Goal: Contribute content: Add original content to the website for others to see

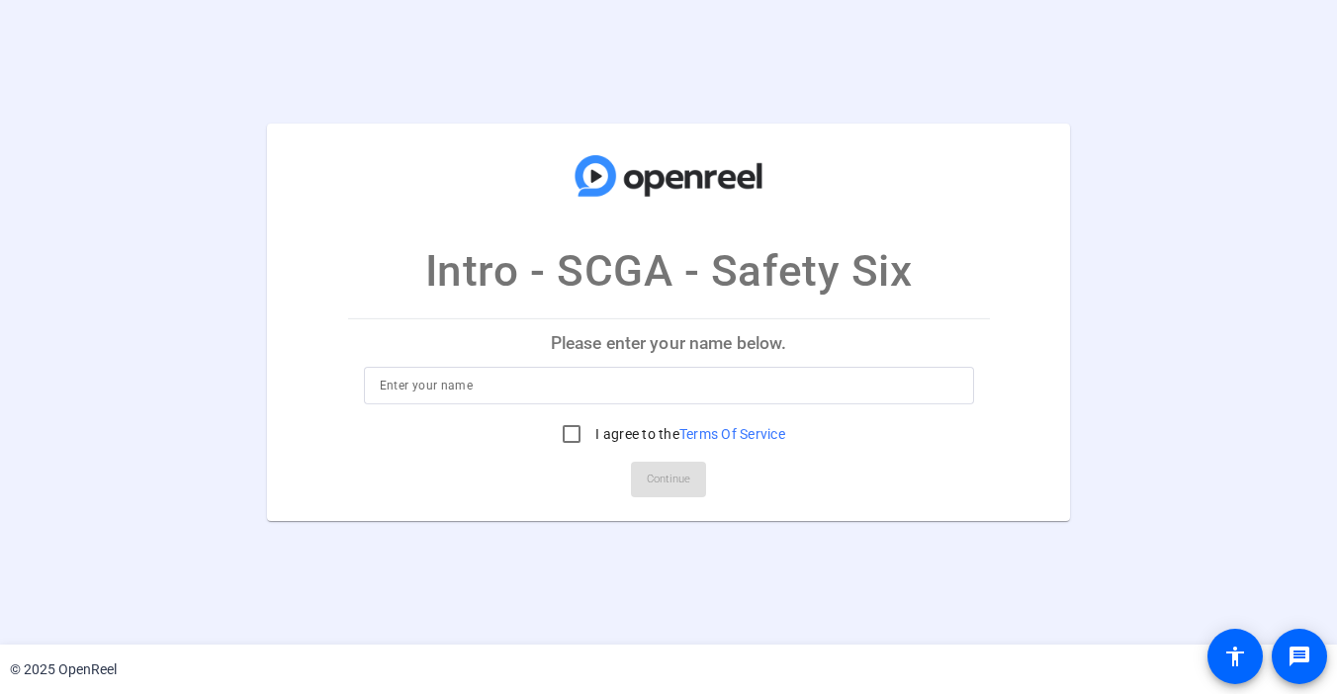
click at [528, 366] on p "Please enter your name below." at bounding box center [669, 342] width 642 height 47
click at [526, 389] on input at bounding box center [669, 386] width 579 height 24
type input "[PERSON_NAME]"
click at [577, 433] on input "I agree to the Terms Of Service" at bounding box center [572, 434] width 40 height 40
checkbox input "true"
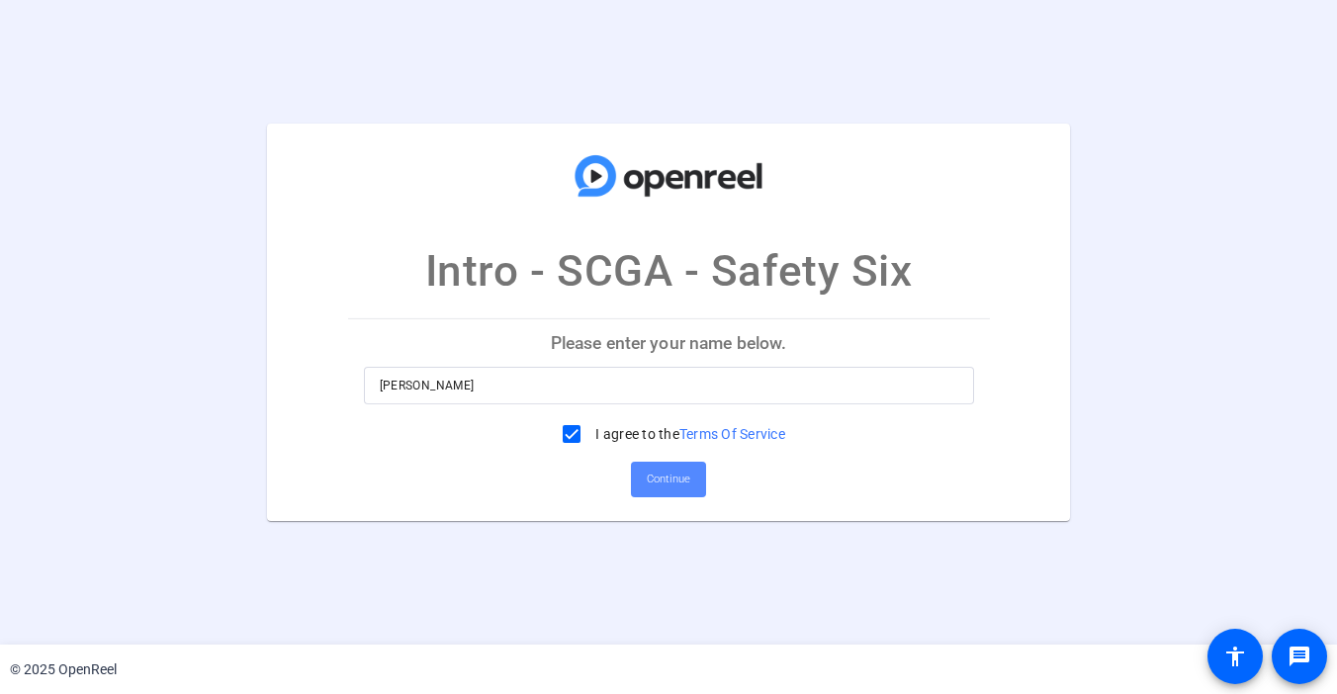
click at [648, 483] on span "Continue" at bounding box center [669, 480] width 44 height 30
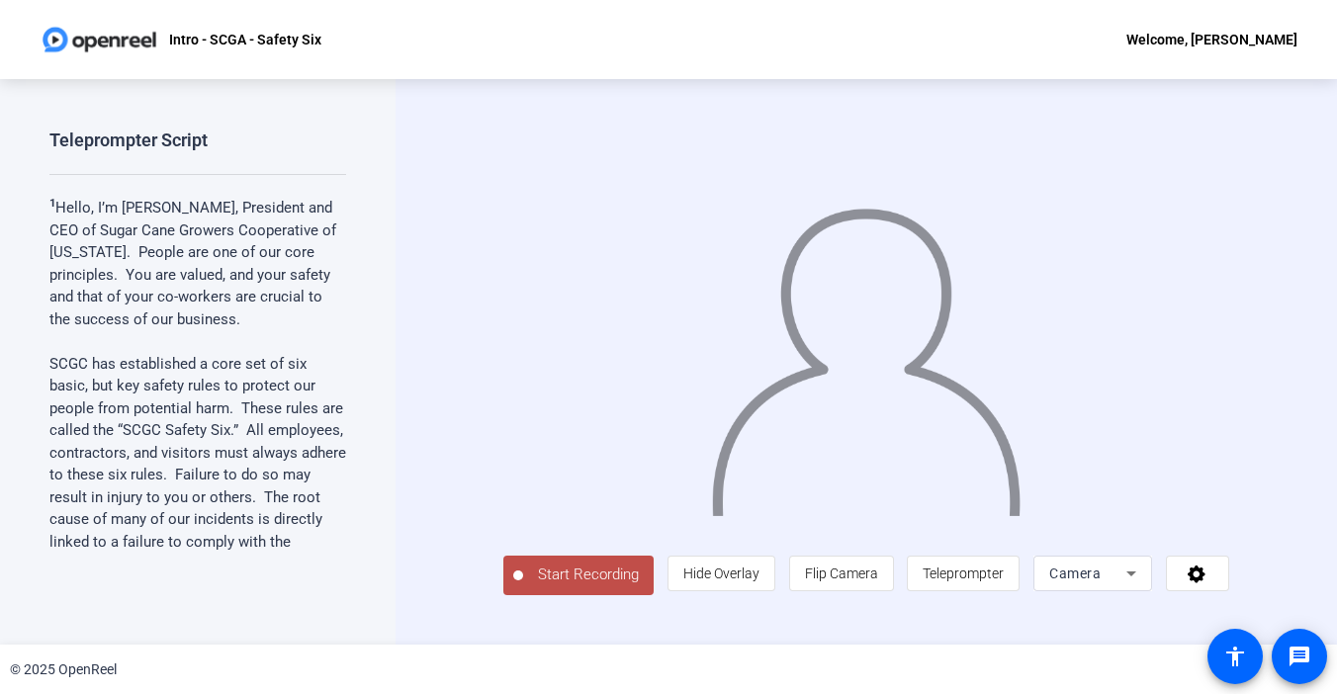
click at [523, 586] on span "Start Recording" at bounding box center [588, 575] width 131 height 23
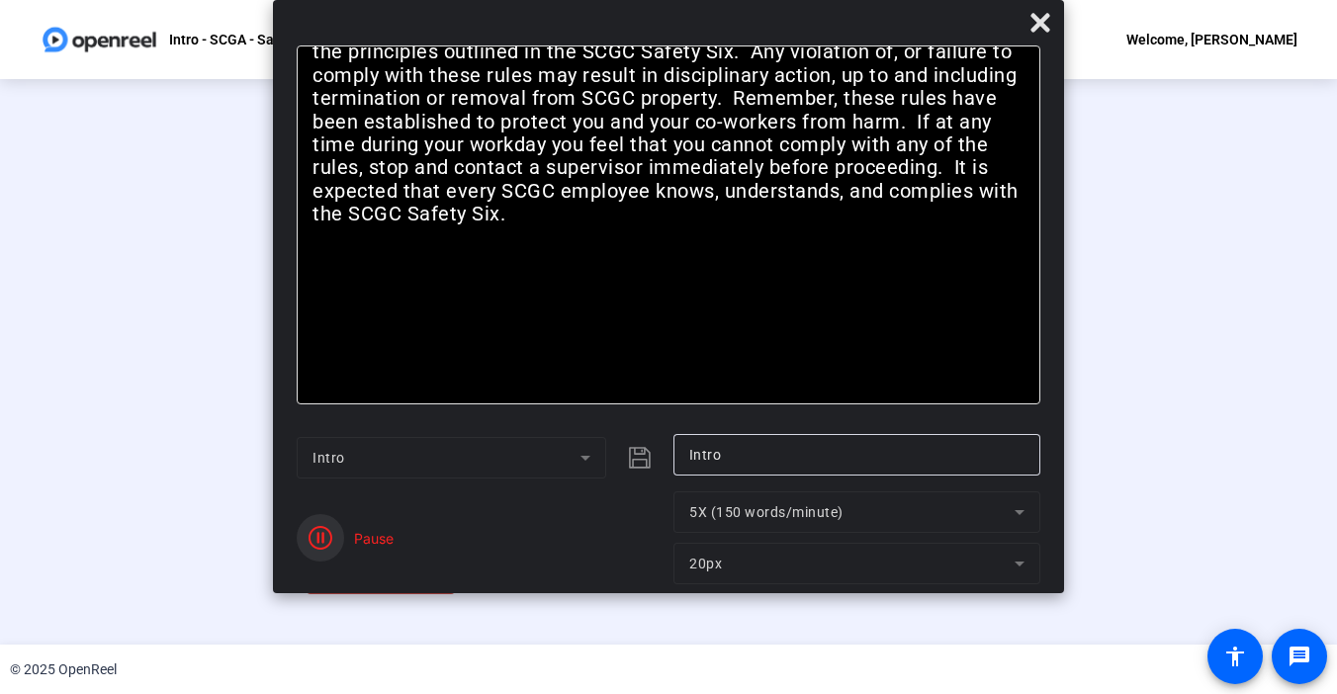
click at [321, 538] on icon "button" at bounding box center [321, 538] width 24 height 24
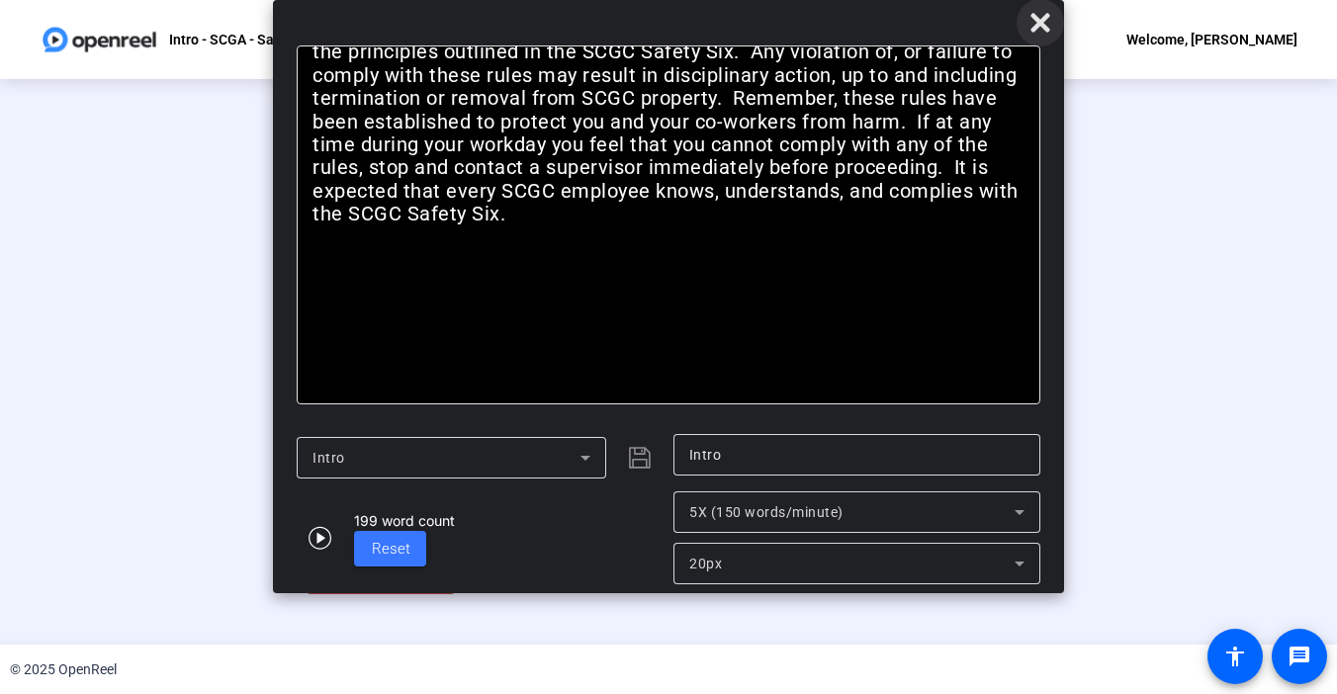
click at [1042, 17] on icon at bounding box center [1040, 22] width 19 height 19
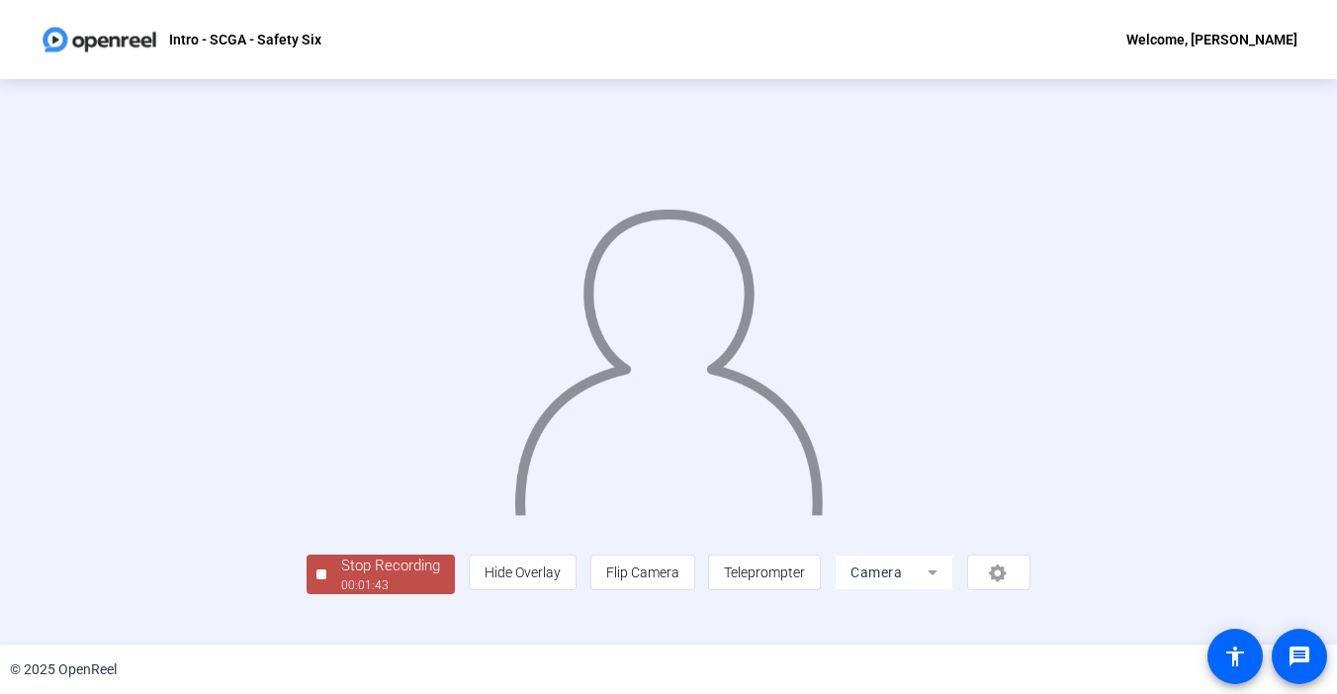
scroll to position [73, 0]
click at [341, 578] on div "Stop Recording" at bounding box center [390, 566] width 99 height 23
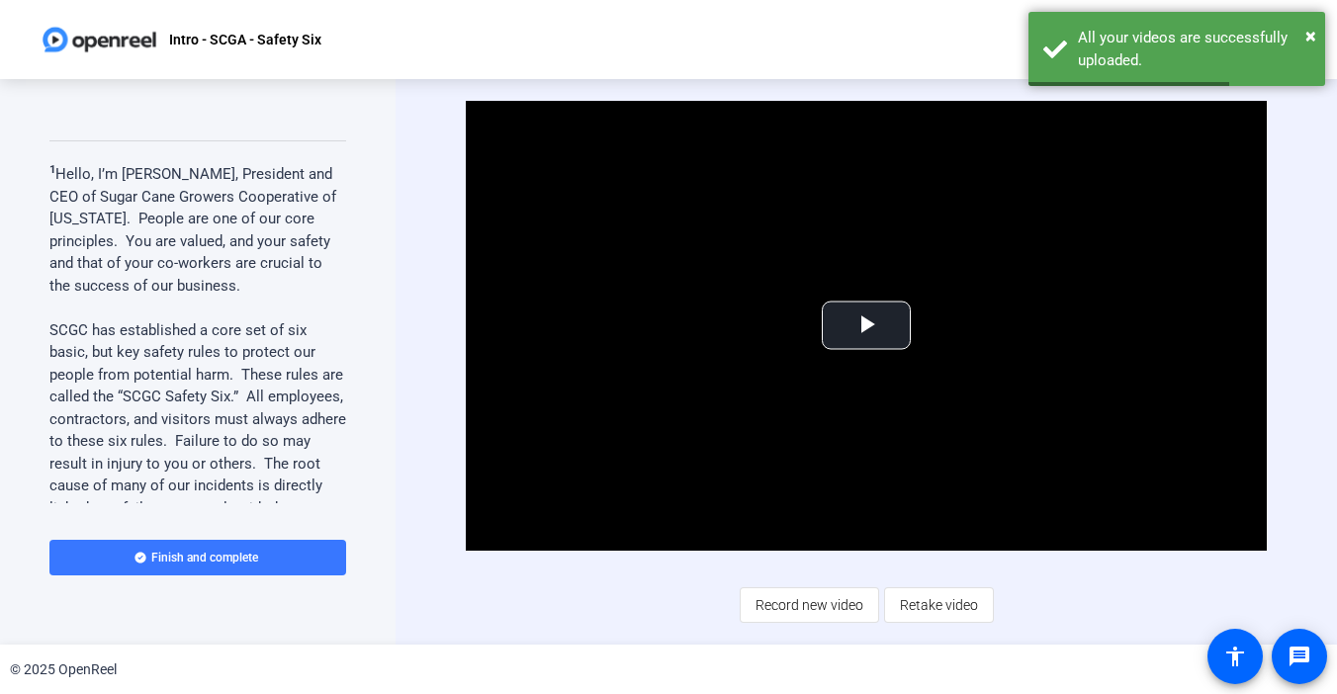
scroll to position [0, 0]
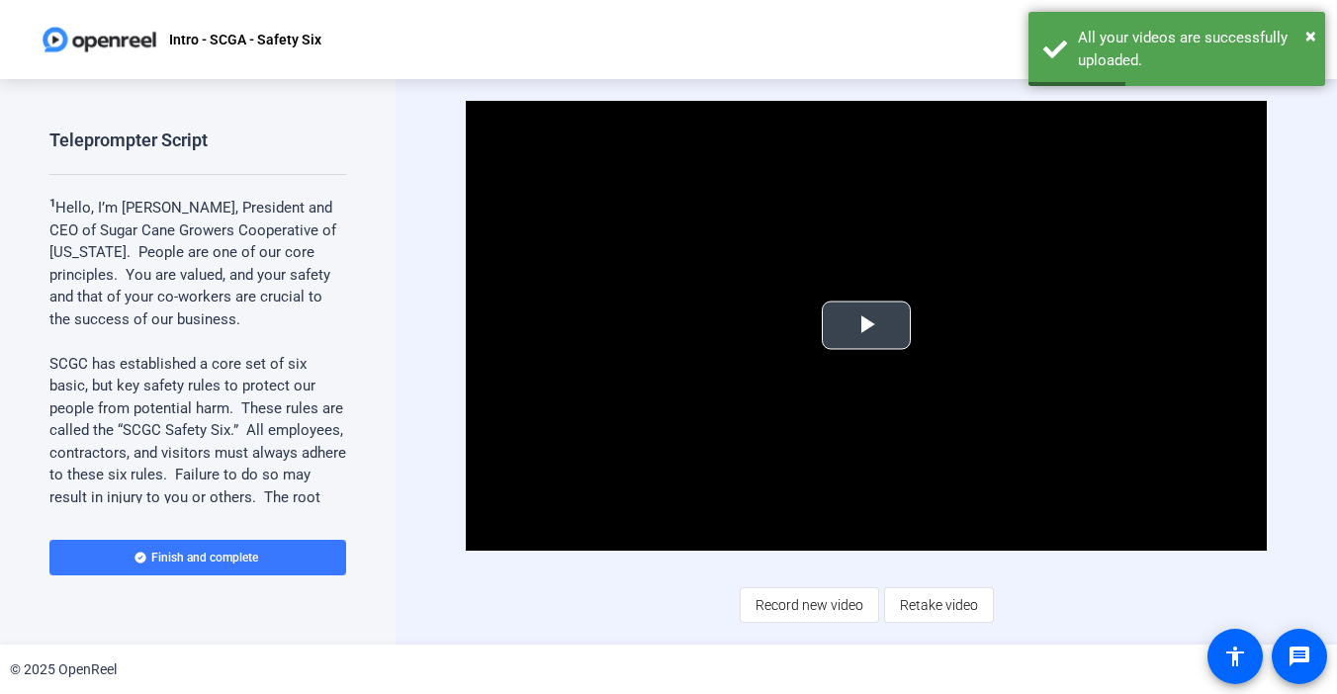
click at [866, 325] on span "Video Player" at bounding box center [866, 325] width 0 height 0
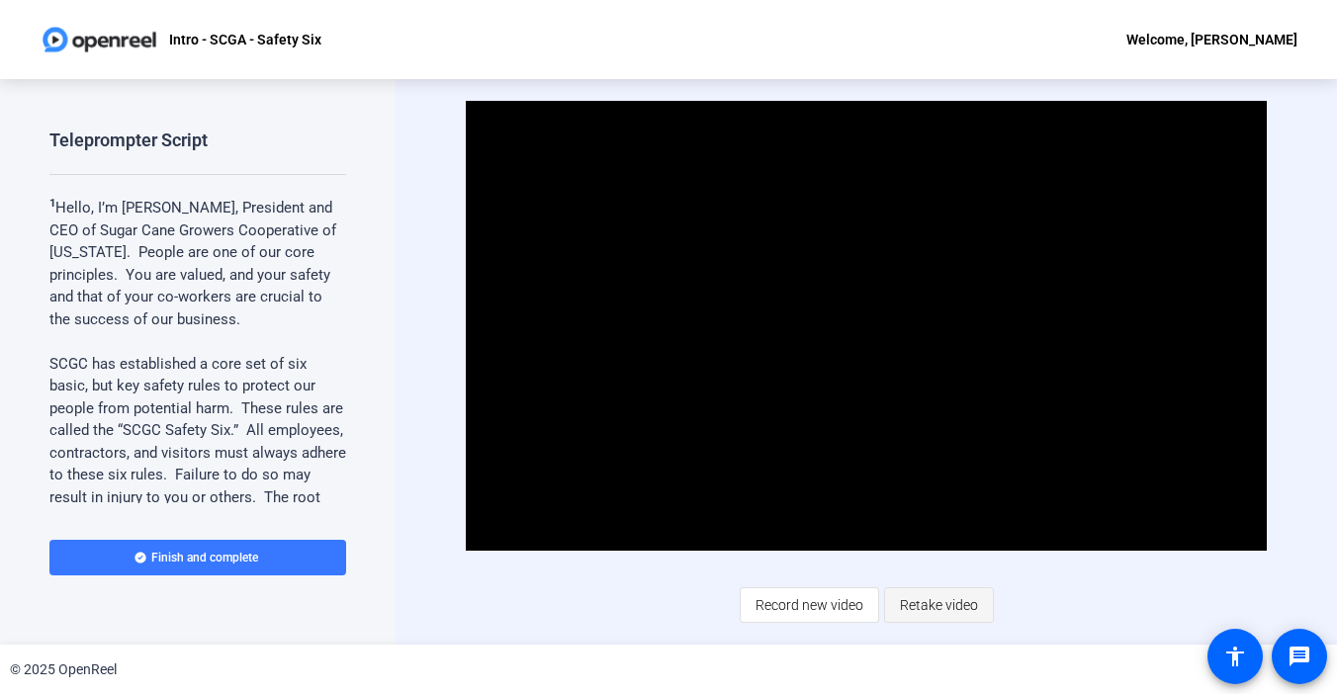
click at [948, 604] on span "Retake video" at bounding box center [939, 605] width 78 height 38
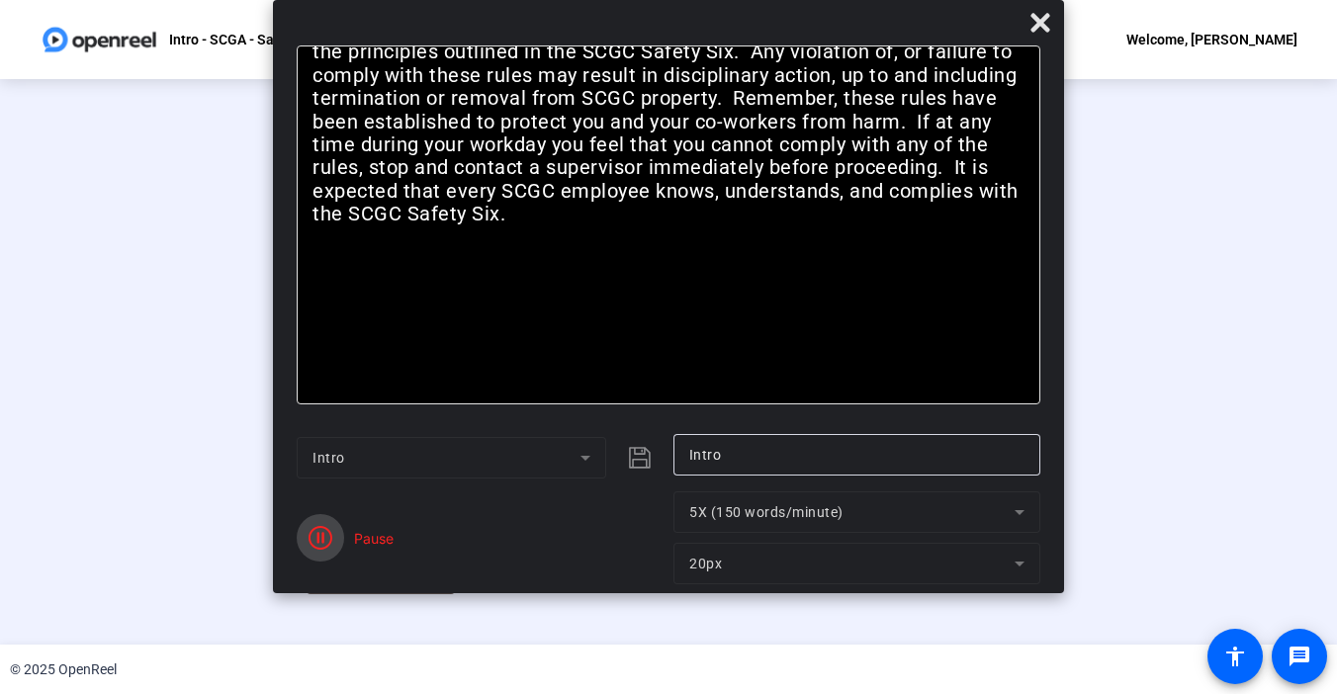
click at [318, 542] on icon "button" at bounding box center [321, 538] width 24 height 24
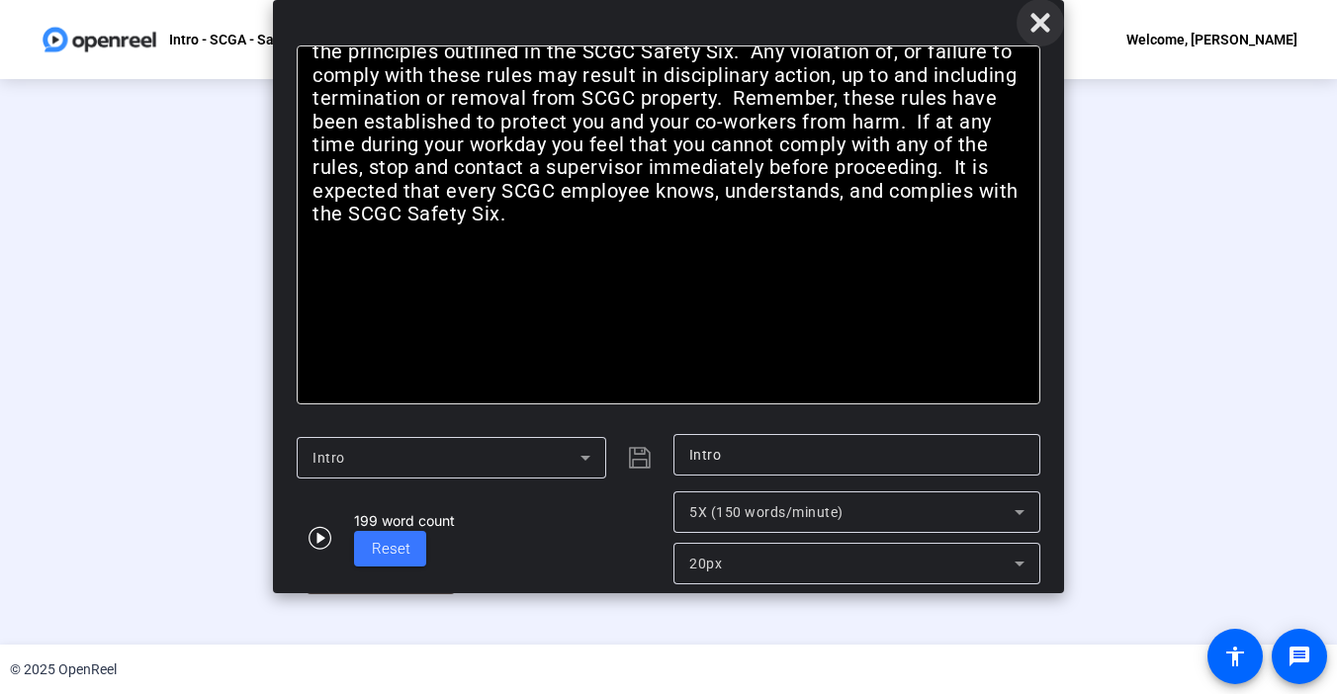
click at [1053, 24] on span at bounding box center [1040, 22] width 47 height 47
click at [393, 545] on span "Reset" at bounding box center [391, 549] width 39 height 18
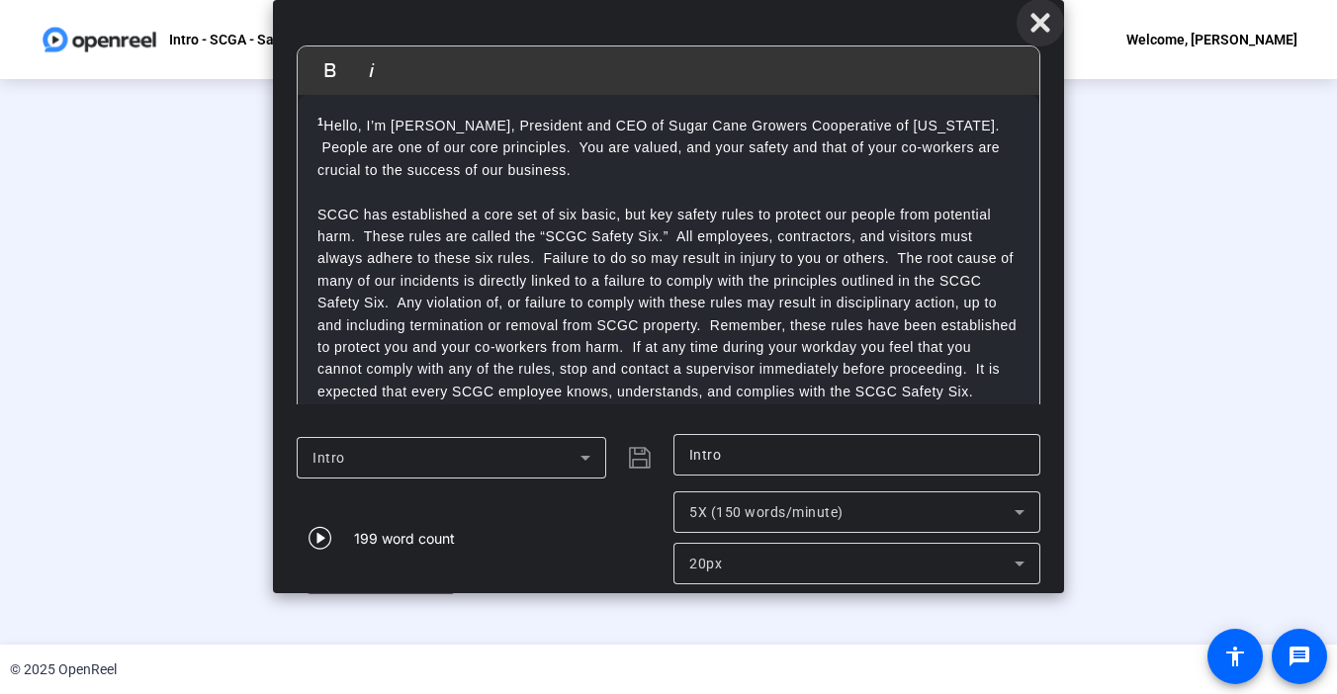
click at [1039, 22] on icon at bounding box center [1040, 22] width 19 height 19
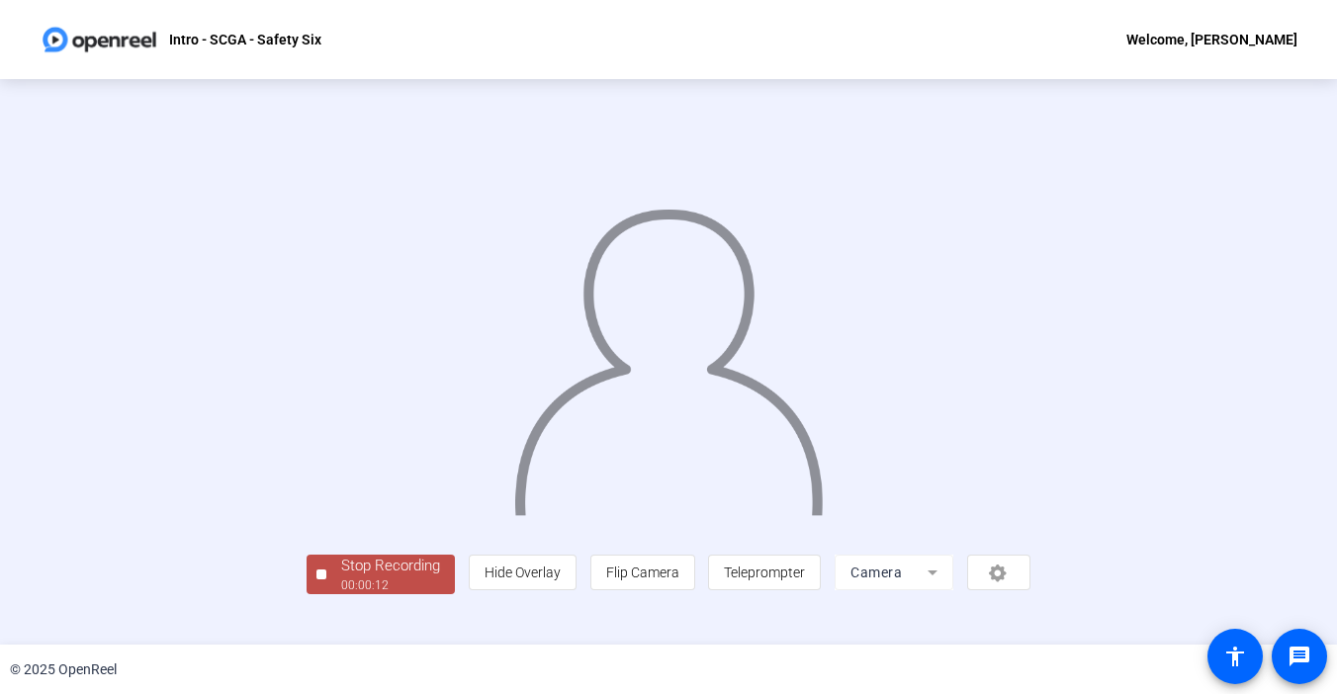
scroll to position [73, 0]
click at [307, 595] on button "Stop Recording 00:00:14" at bounding box center [381, 575] width 148 height 41
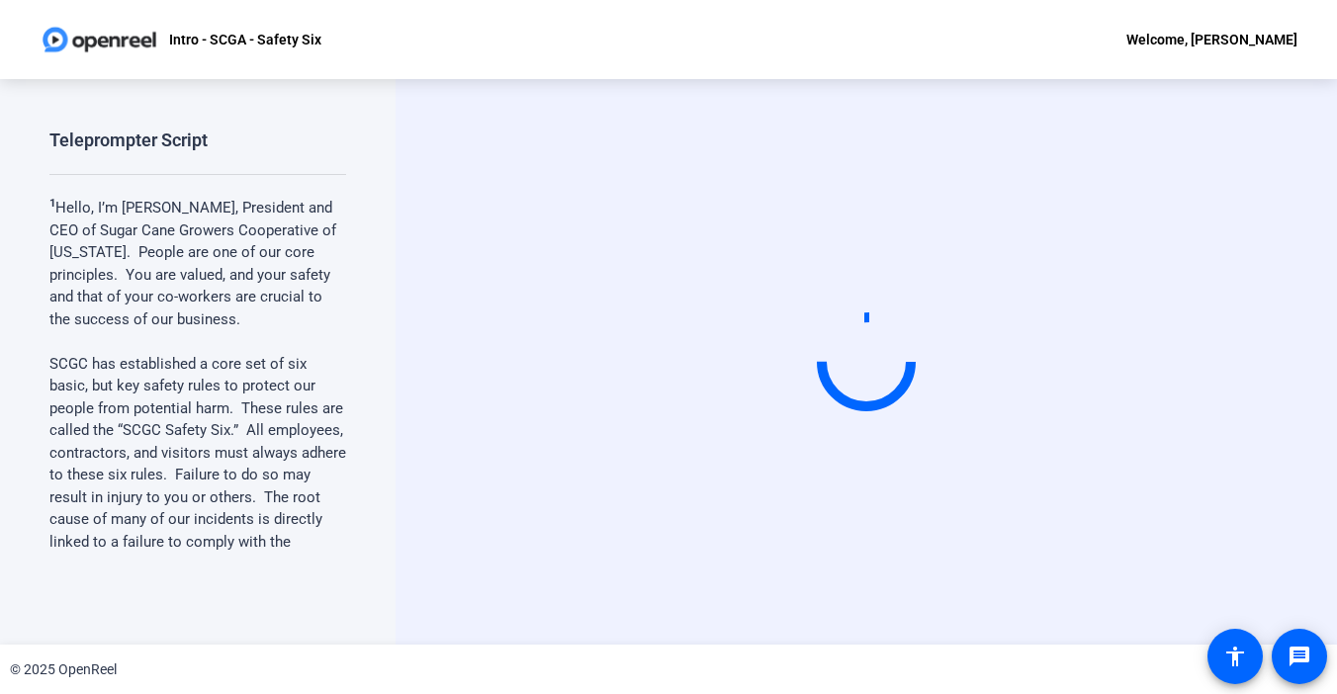
scroll to position [0, 0]
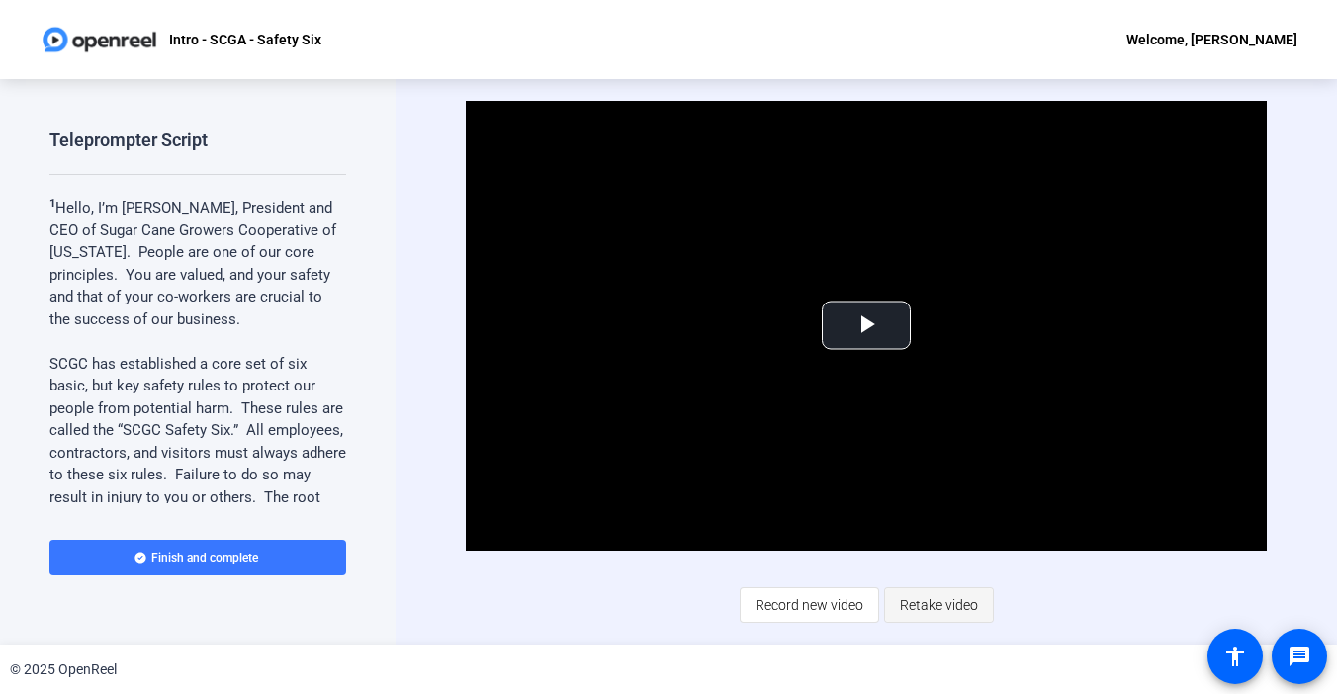
click at [922, 603] on span "Retake video" at bounding box center [939, 605] width 78 height 38
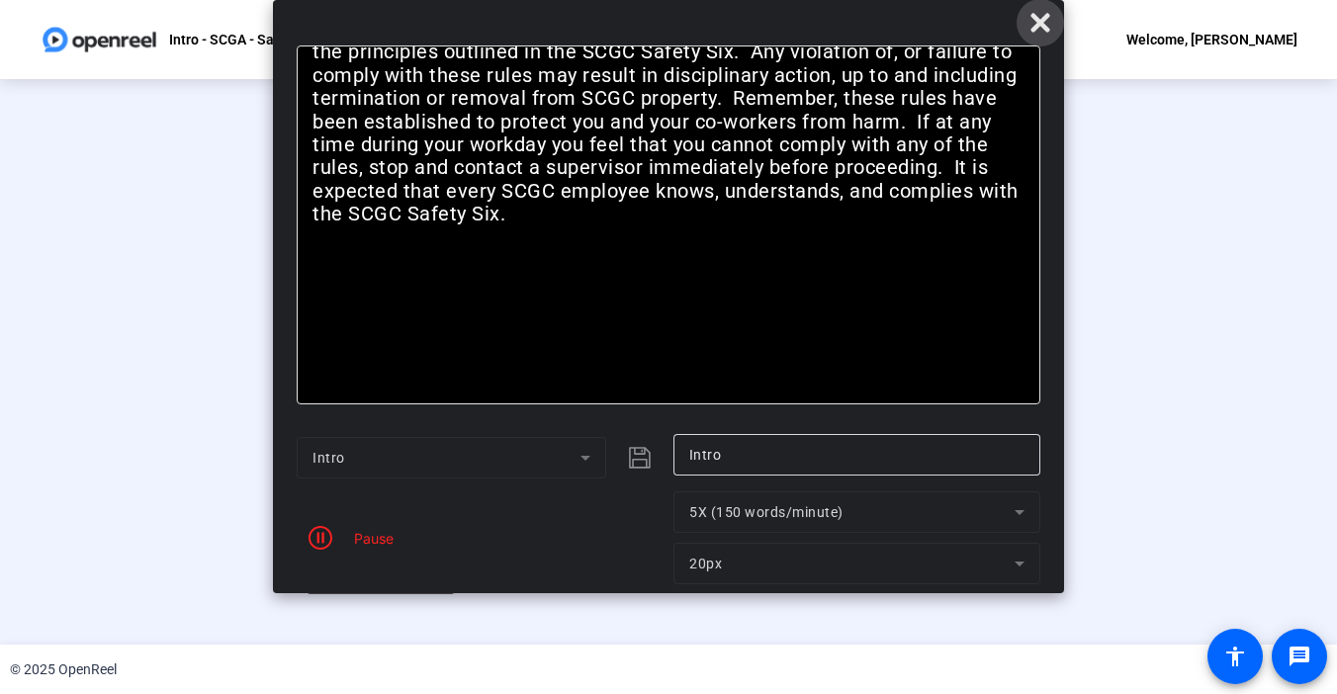
click at [1046, 15] on icon at bounding box center [1040, 22] width 19 height 19
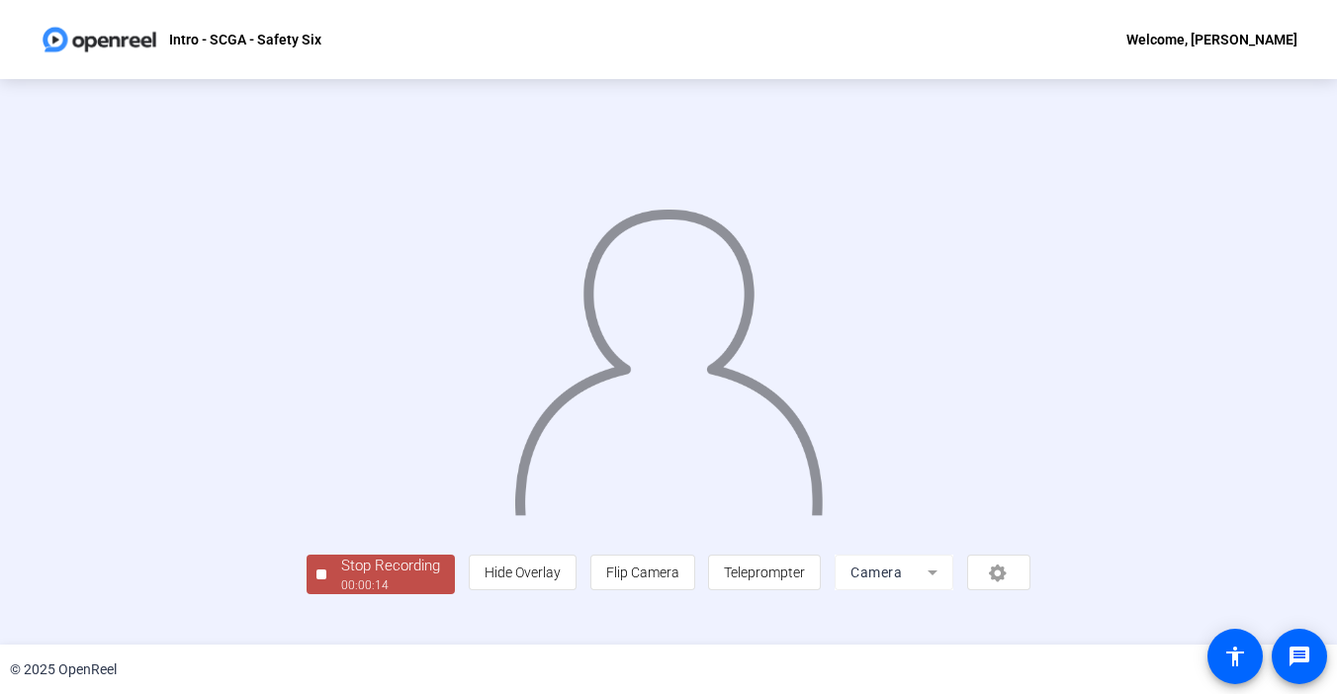
scroll to position [73, 0]
click at [326, 595] on span "Stop Recording 00:00:16" at bounding box center [390, 575] width 129 height 41
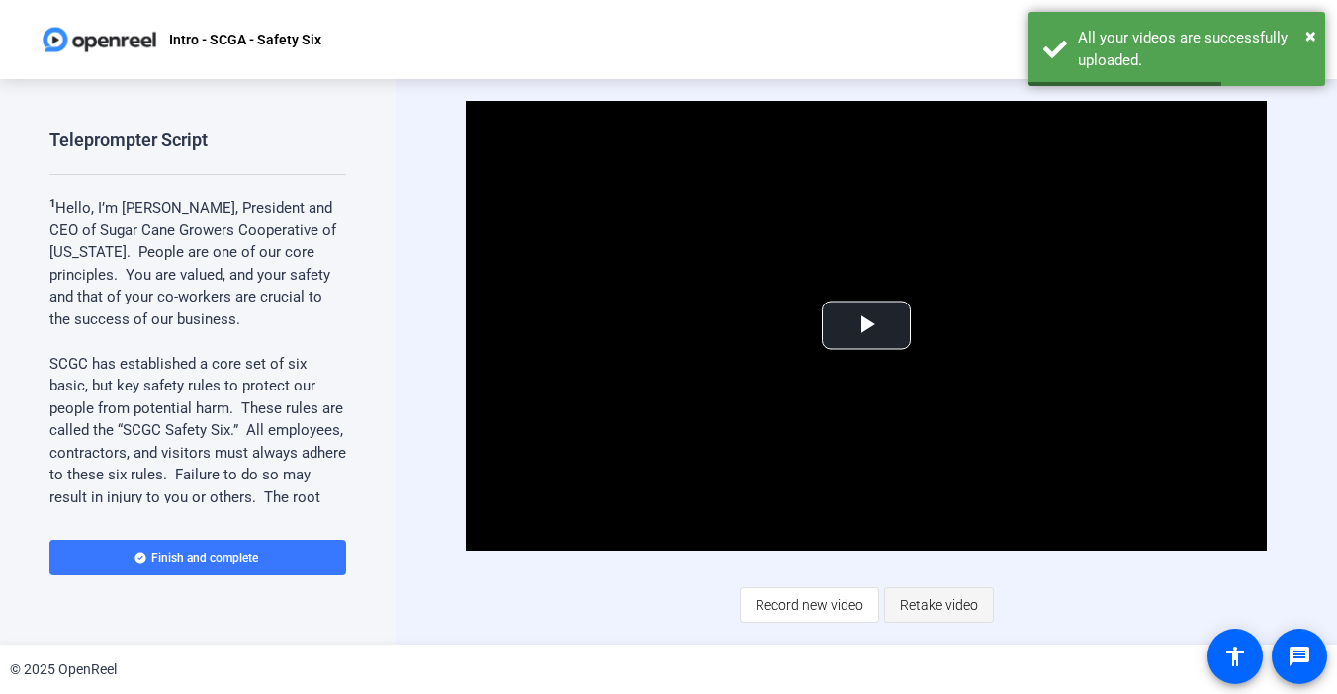
click at [925, 591] on span "Retake video" at bounding box center [939, 605] width 78 height 38
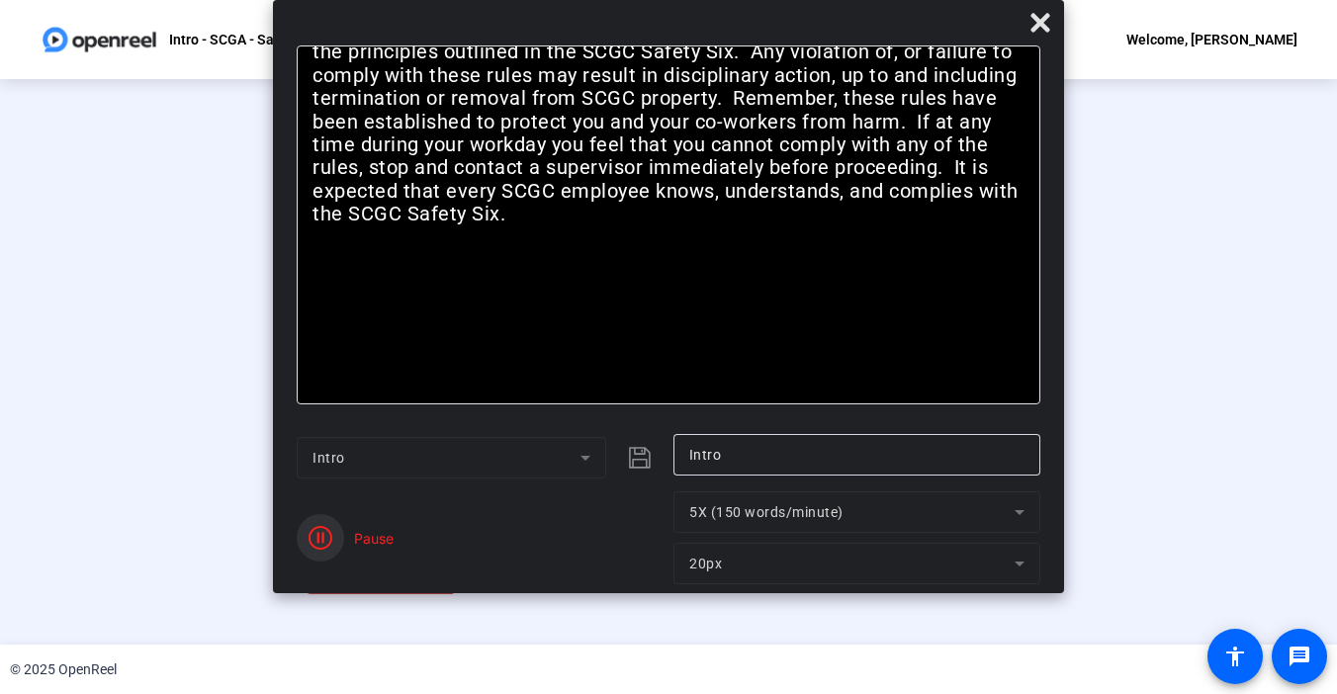
click at [323, 546] on icon "button" at bounding box center [321, 538] width 24 height 24
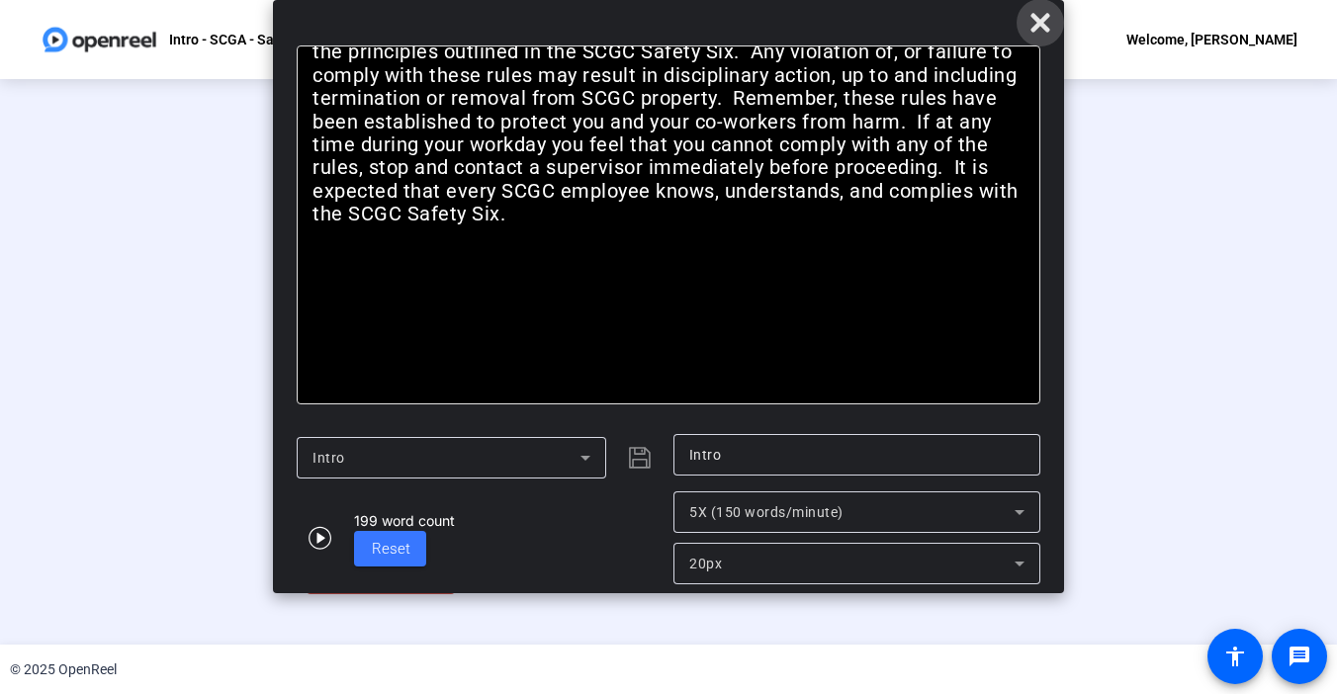
click at [1035, 15] on icon at bounding box center [1040, 22] width 19 height 19
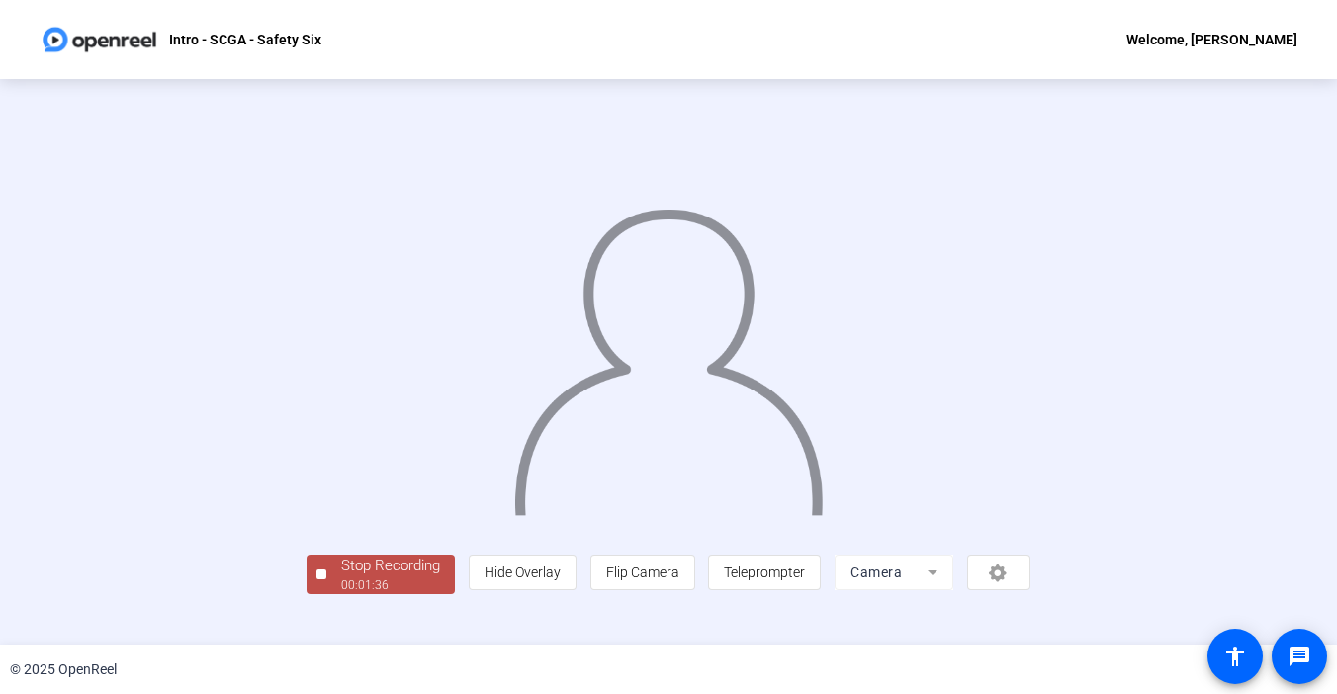
scroll to position [73, 0]
click at [341, 578] on div "Stop Recording" at bounding box center [390, 566] width 99 height 23
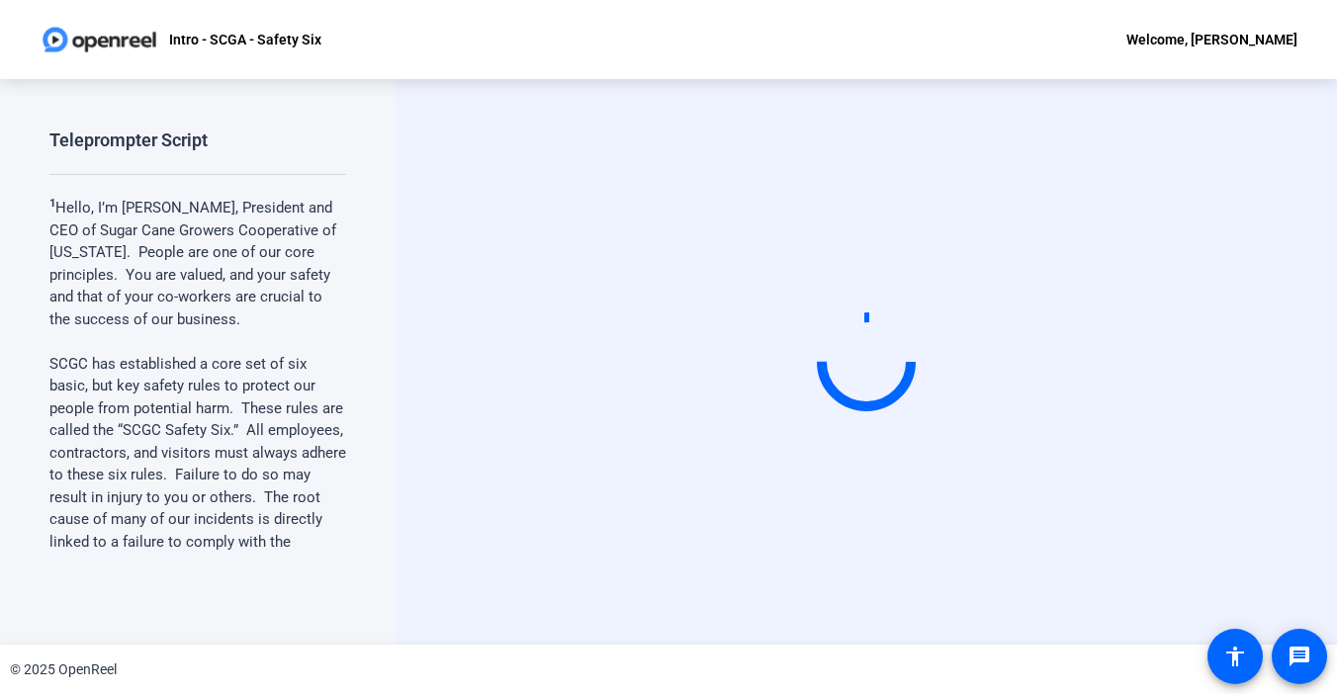
scroll to position [0, 0]
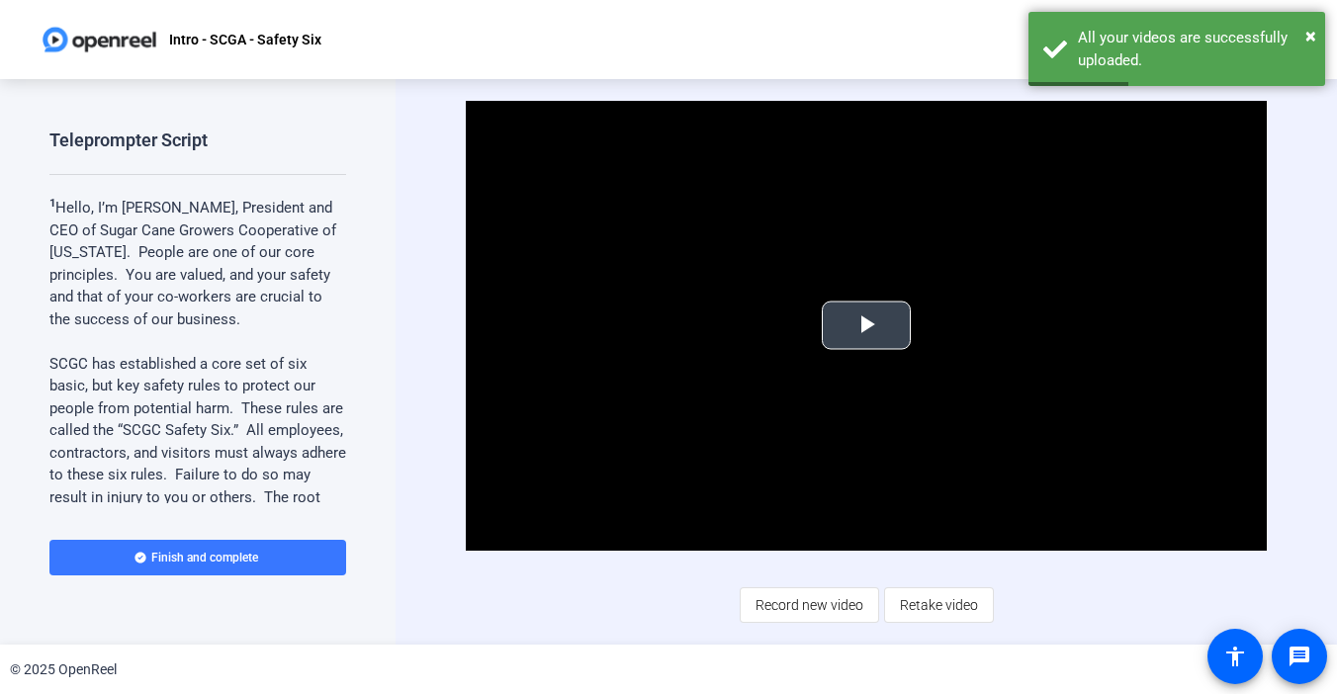
click at [866, 325] on span "Video Player" at bounding box center [866, 325] width 0 height 0
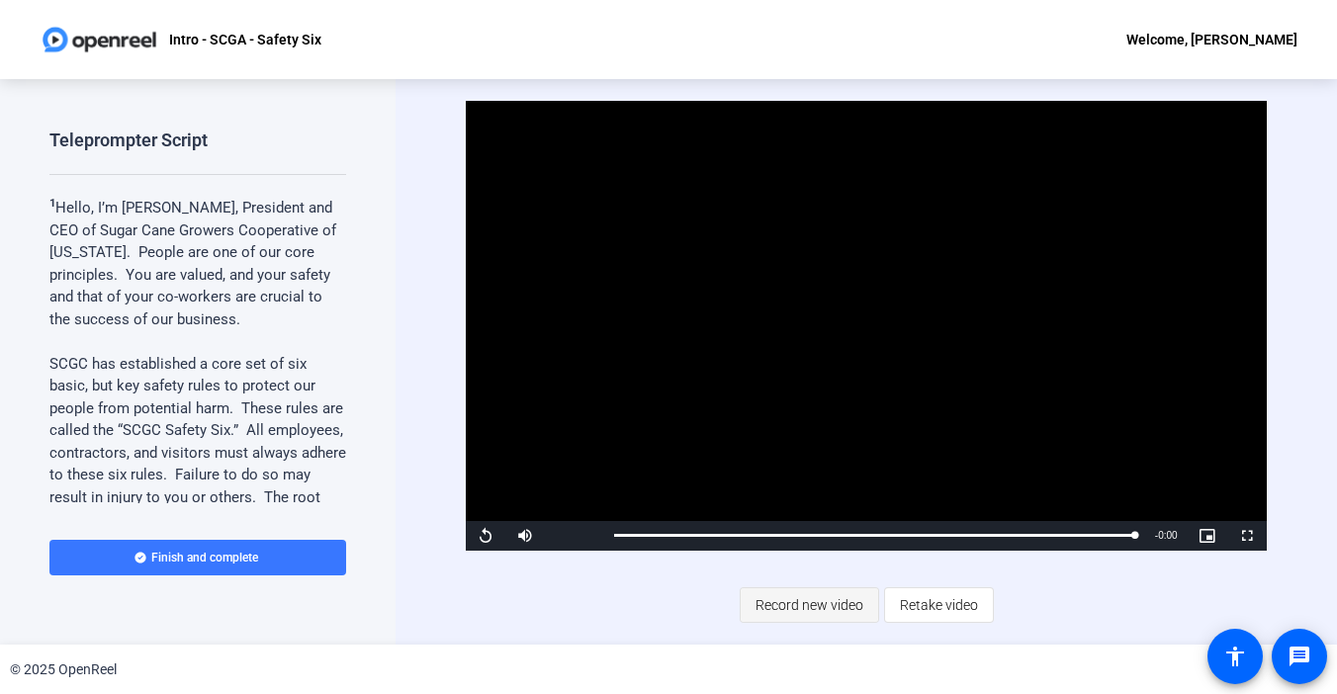
click at [800, 598] on span "Record new video" at bounding box center [810, 605] width 108 height 38
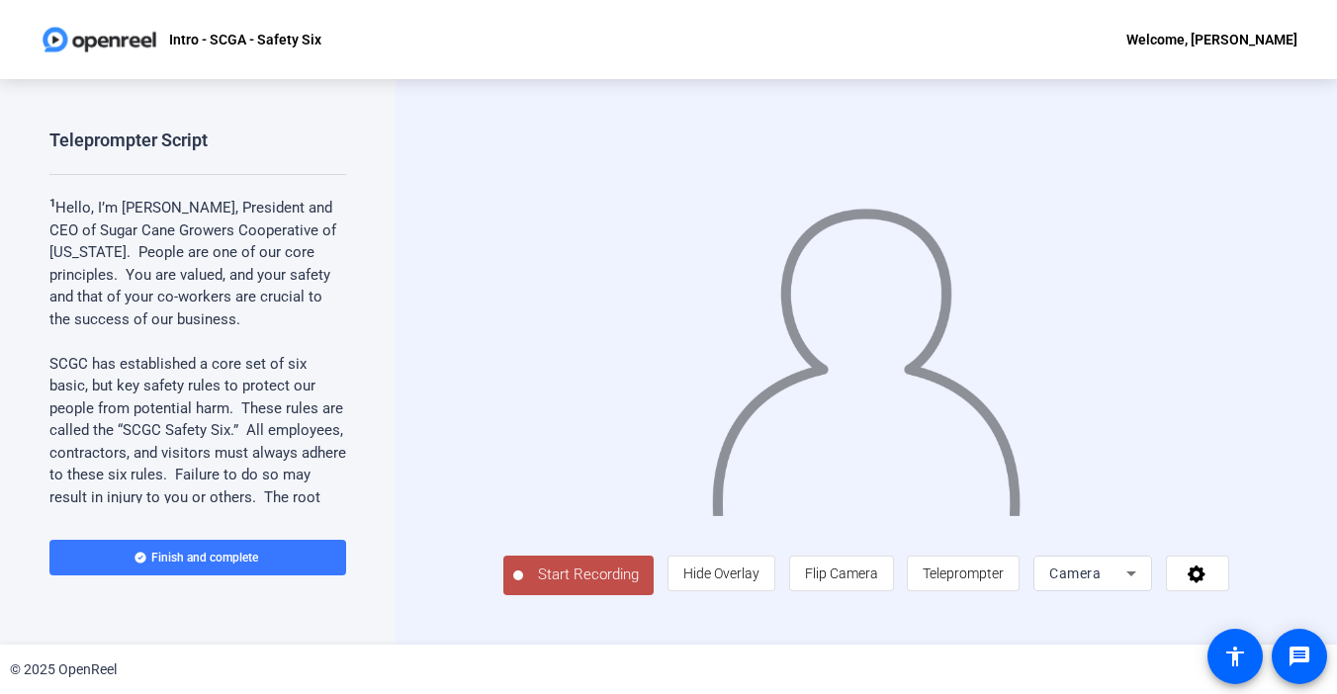
click at [560, 586] on span "Start Recording" at bounding box center [588, 575] width 131 height 23
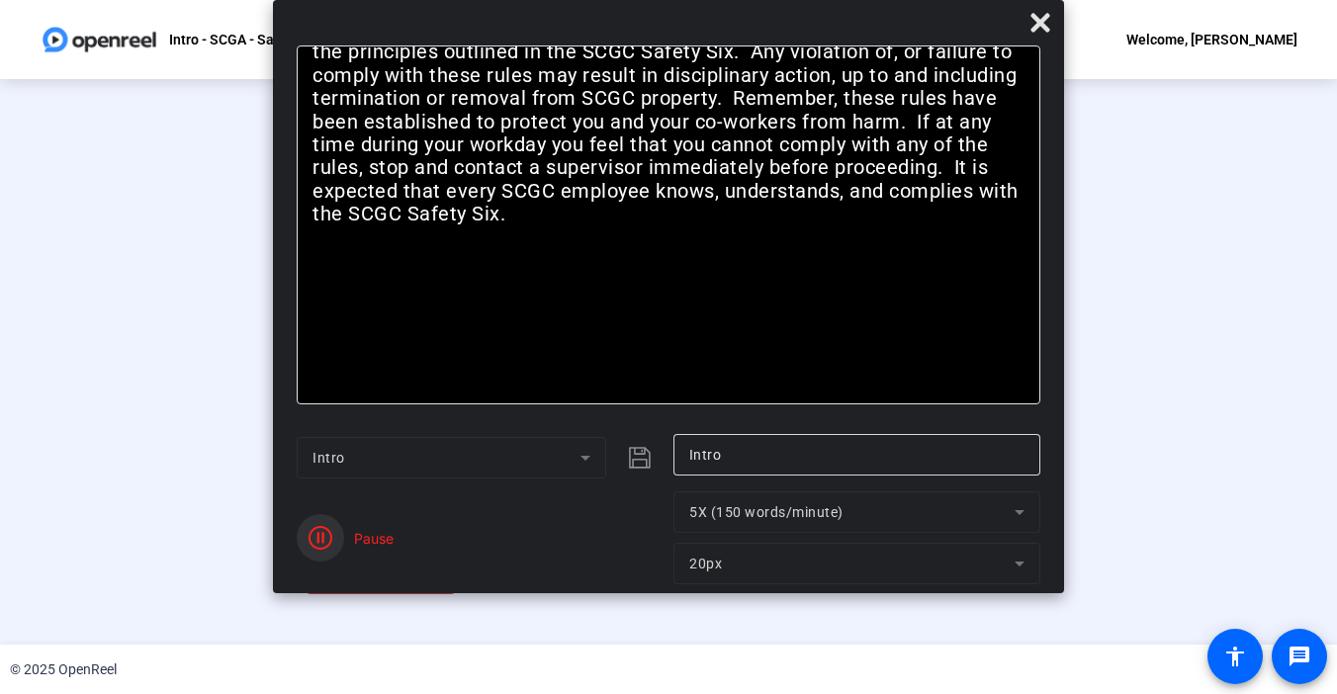
click at [317, 538] on icon "button" at bounding box center [321, 538] width 24 height 24
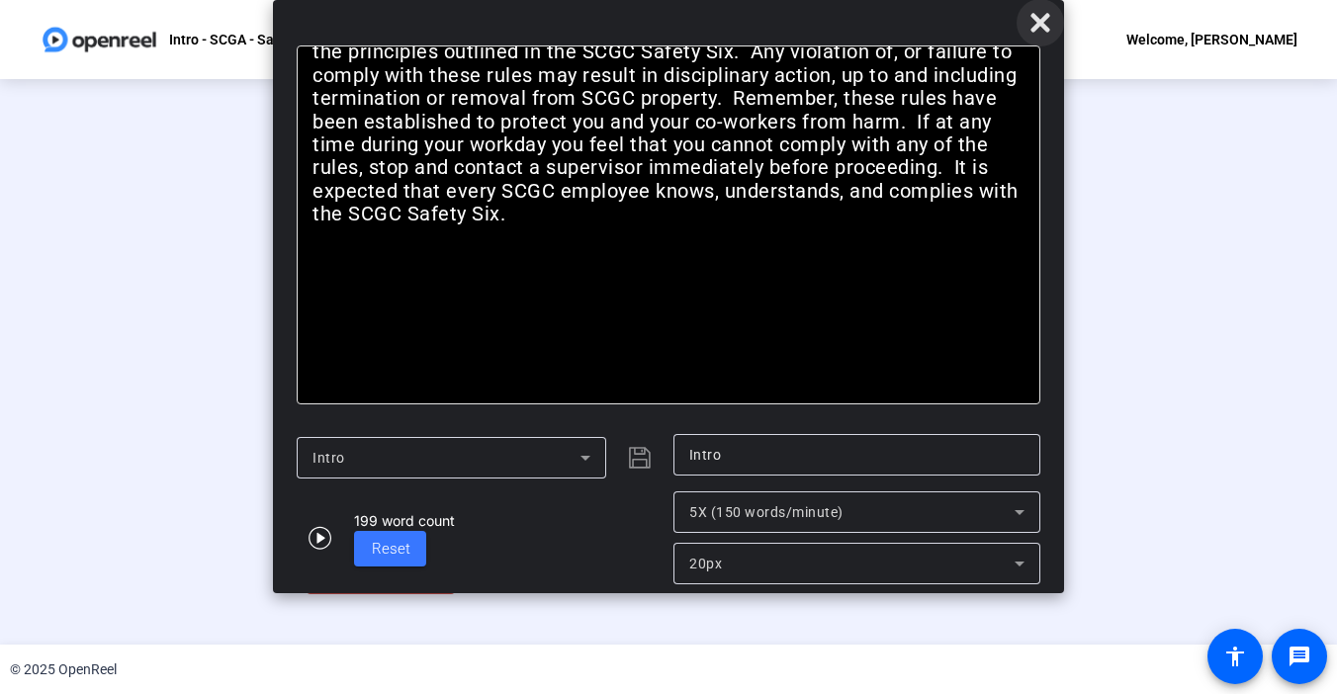
click at [1044, 34] on icon at bounding box center [1041, 23] width 24 height 24
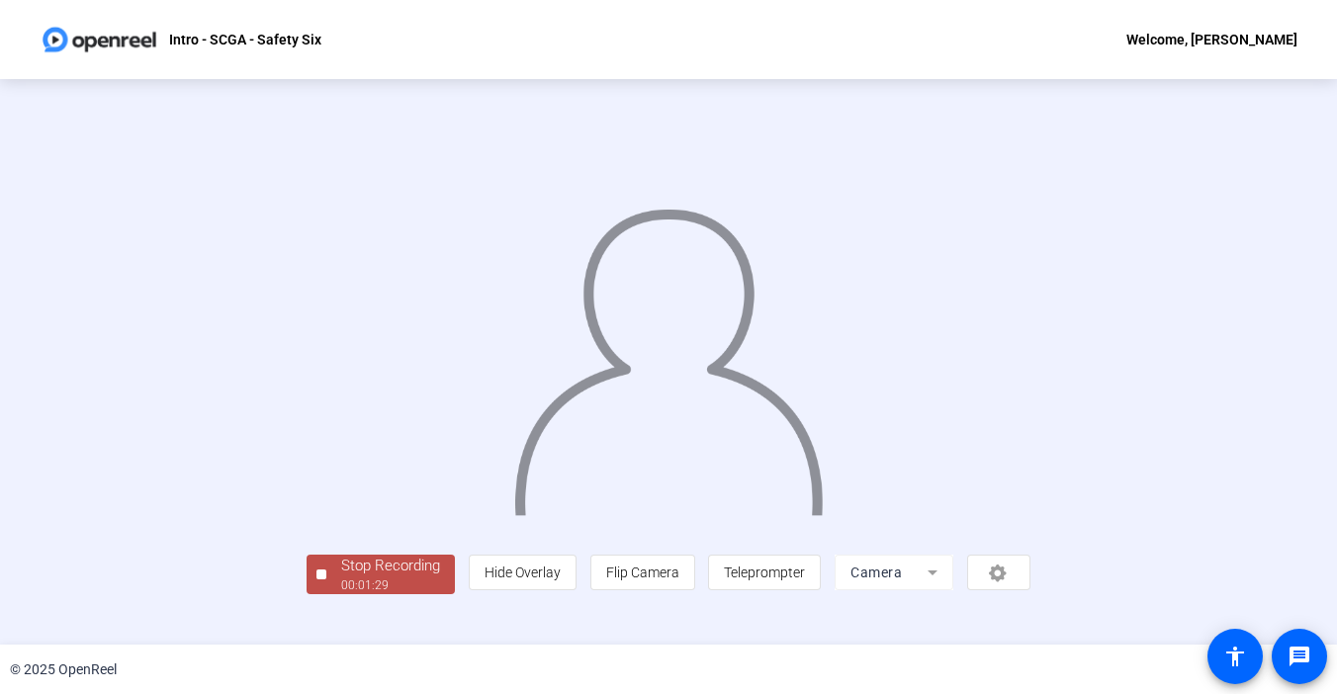
scroll to position [73, 0]
click at [341, 578] on div "Stop Recording" at bounding box center [390, 566] width 99 height 23
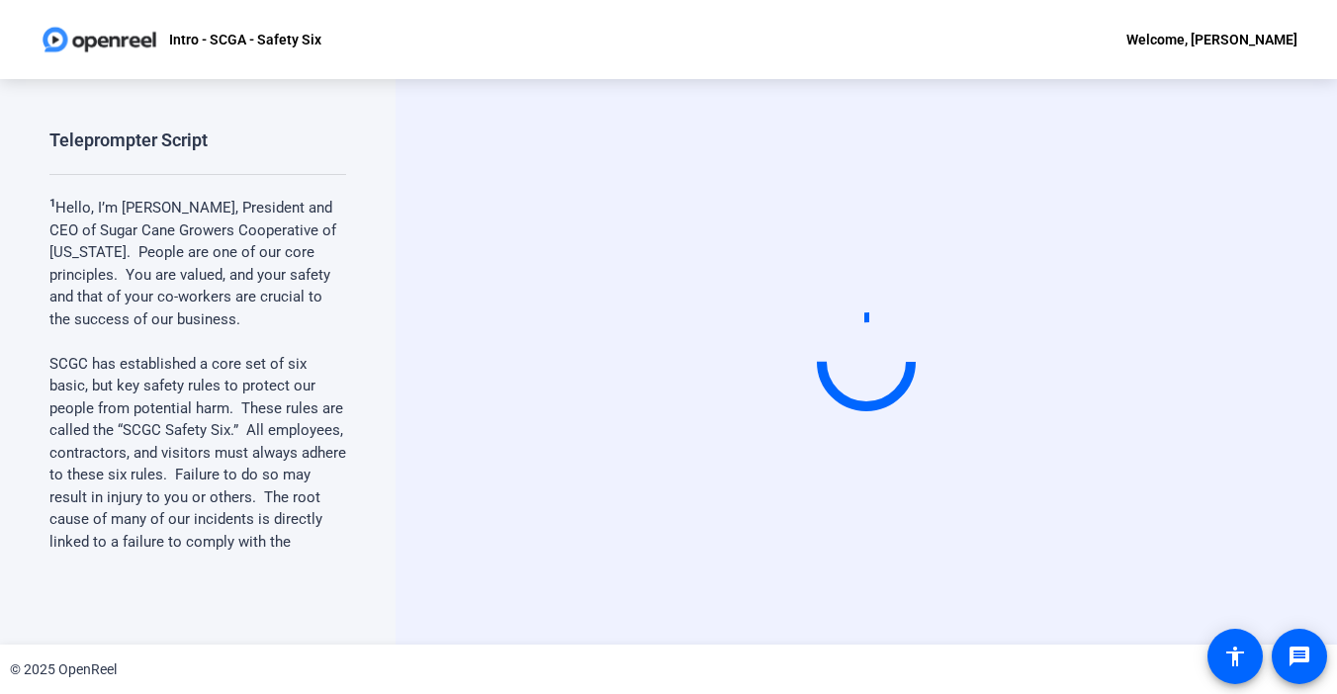
scroll to position [0, 0]
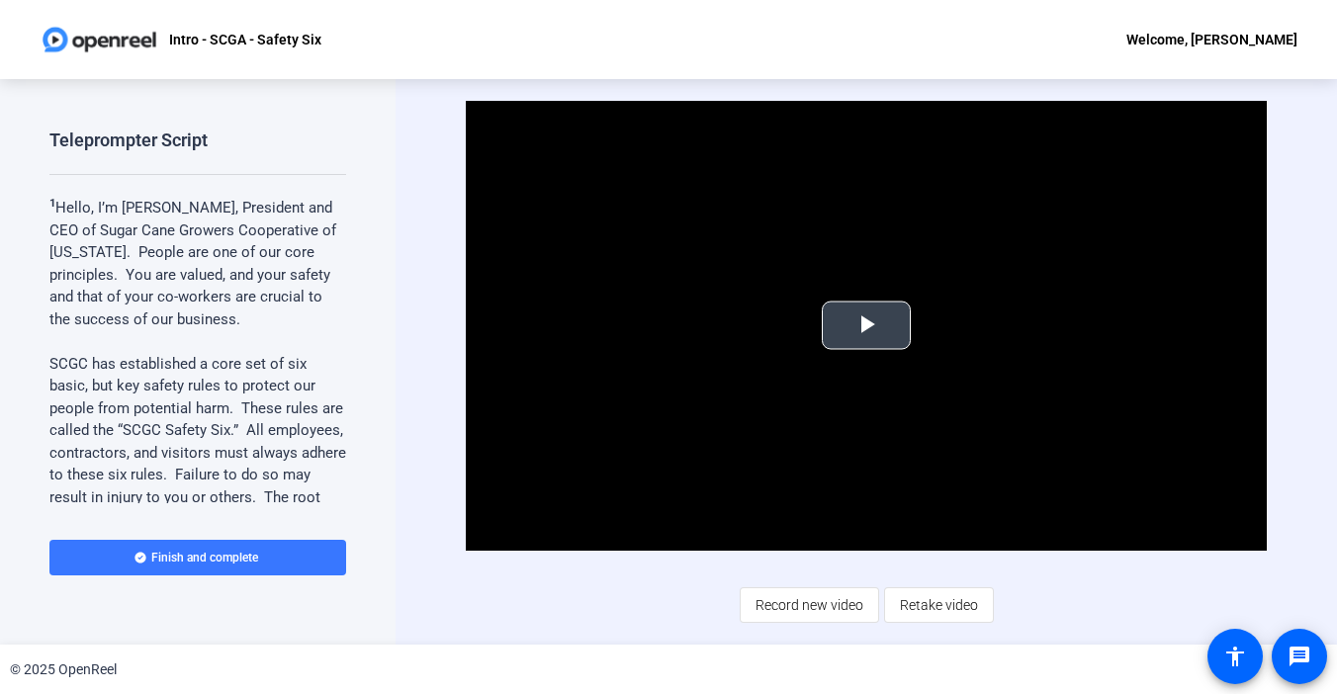
click at [866, 325] on span "Video Player" at bounding box center [866, 325] width 0 height 0
click at [248, 557] on span "Finish and complete" at bounding box center [204, 558] width 107 height 16
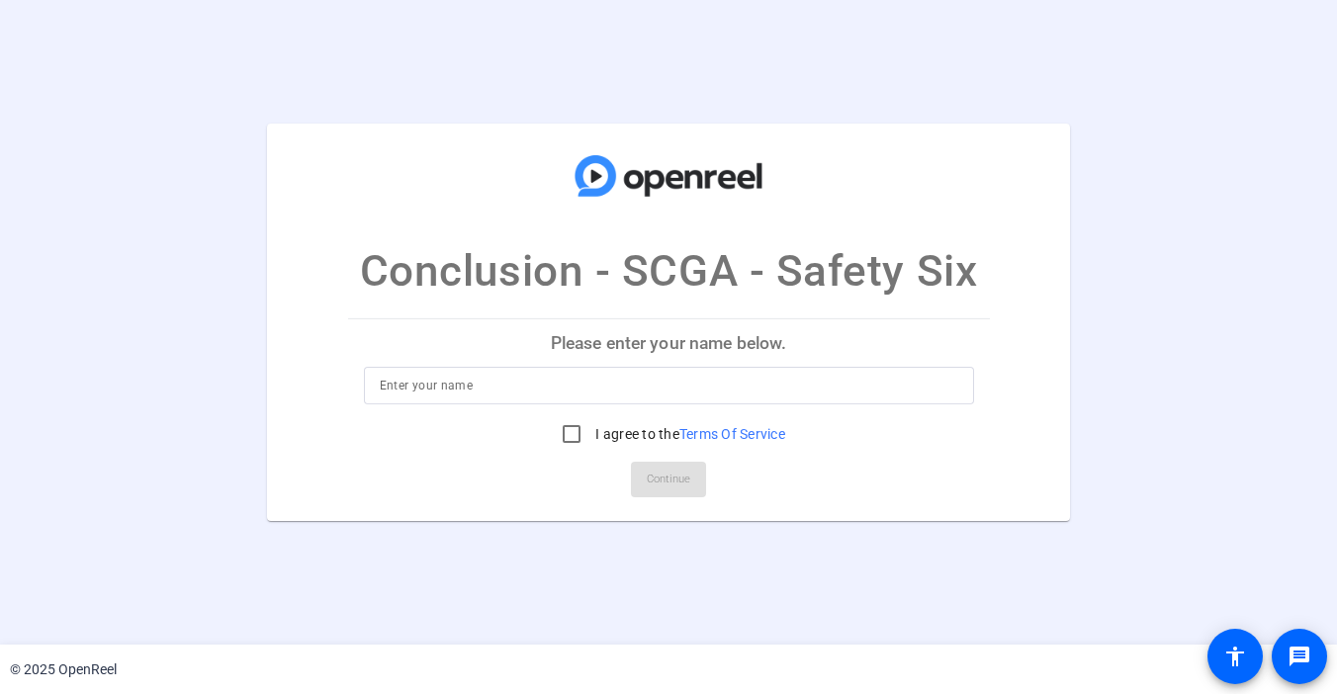
click at [403, 387] on input at bounding box center [669, 386] width 579 height 24
type input "[PERSON_NAME]"
click at [573, 440] on input "I agree to the Terms Of Service" at bounding box center [572, 434] width 40 height 40
checkbox input "true"
click at [672, 466] on span "Continue" at bounding box center [669, 480] width 44 height 30
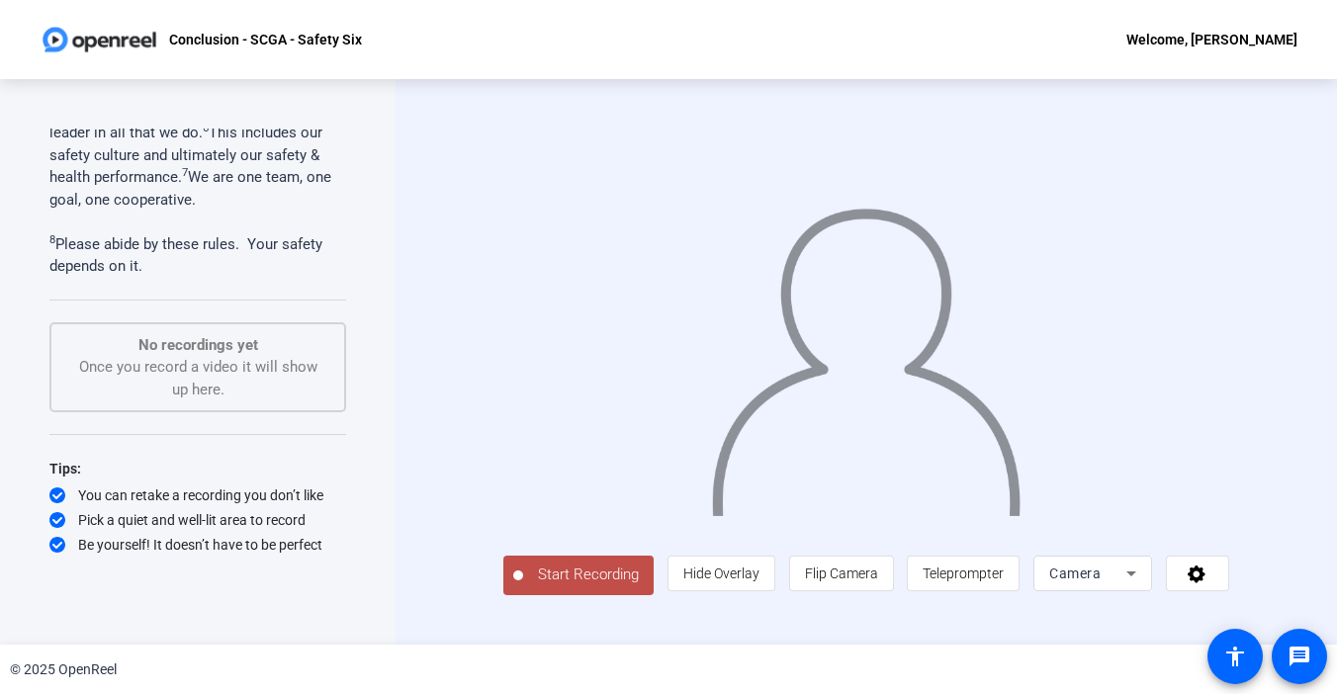
scroll to position [254, 0]
click at [531, 586] on span "Start Recording" at bounding box center [588, 575] width 131 height 23
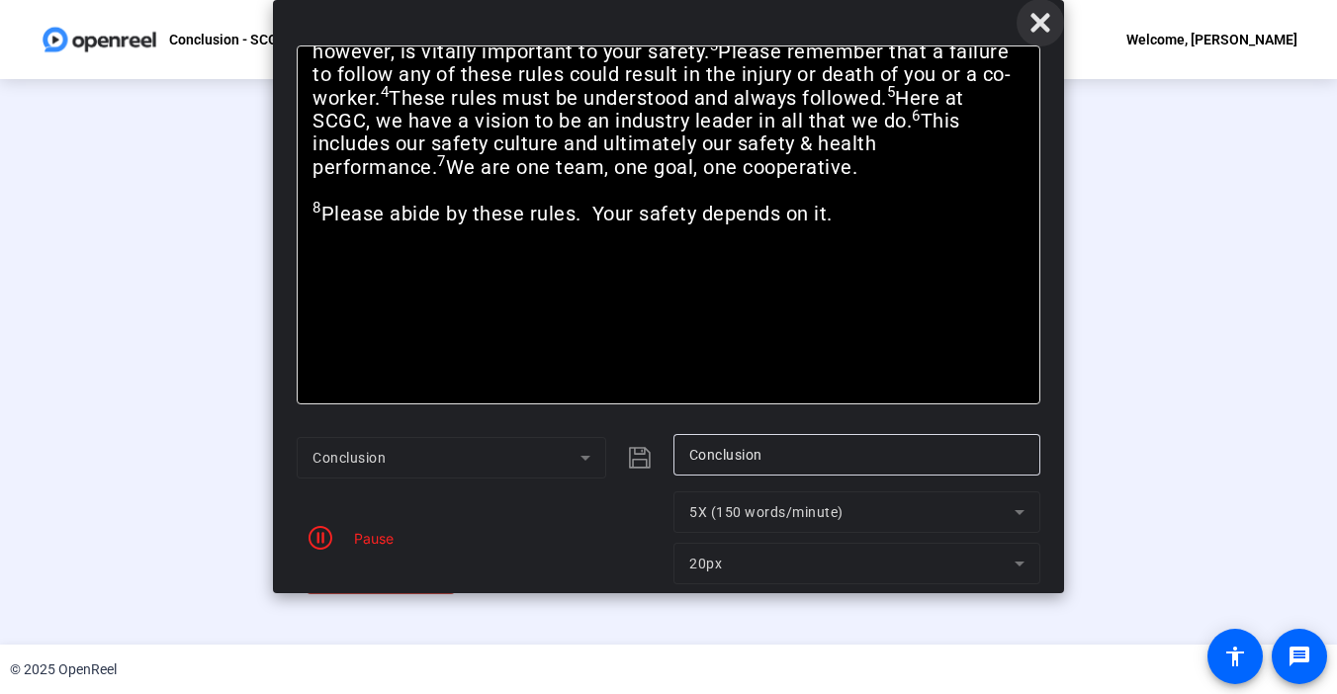
click at [1046, 17] on icon at bounding box center [1040, 22] width 19 height 19
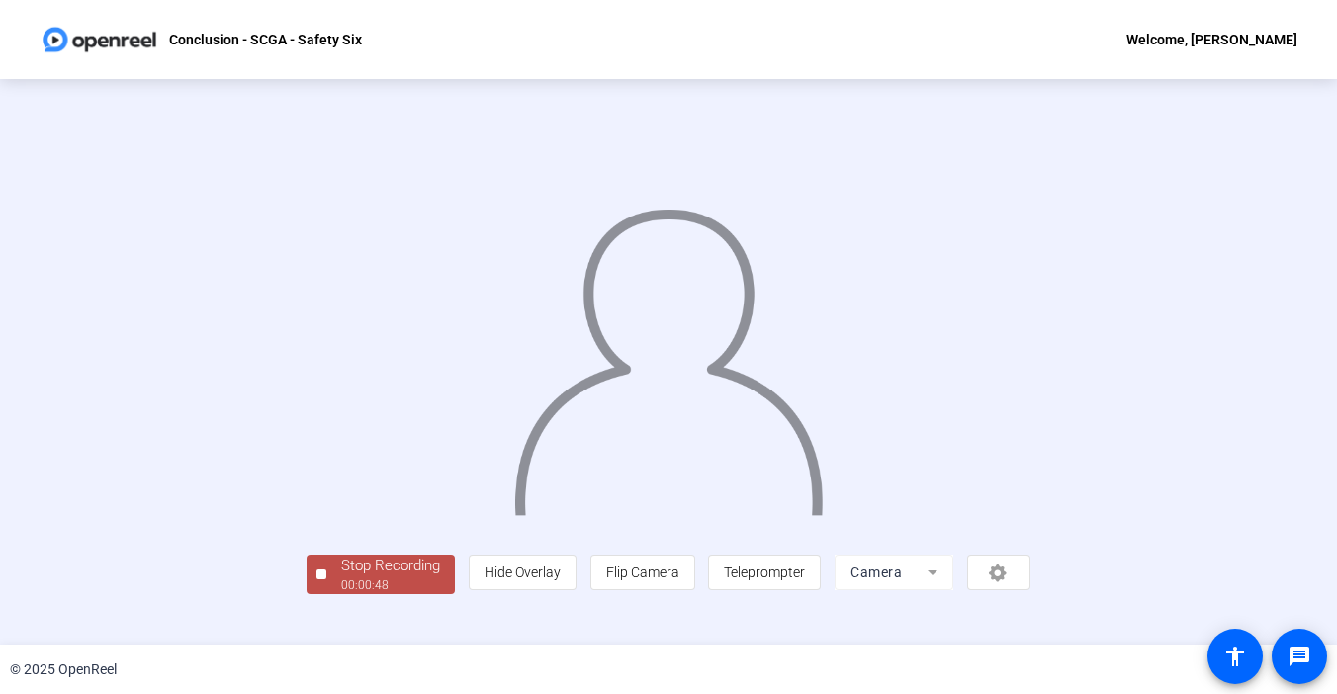
scroll to position [73, 0]
click at [341, 594] on div "00:00:49" at bounding box center [390, 586] width 99 height 18
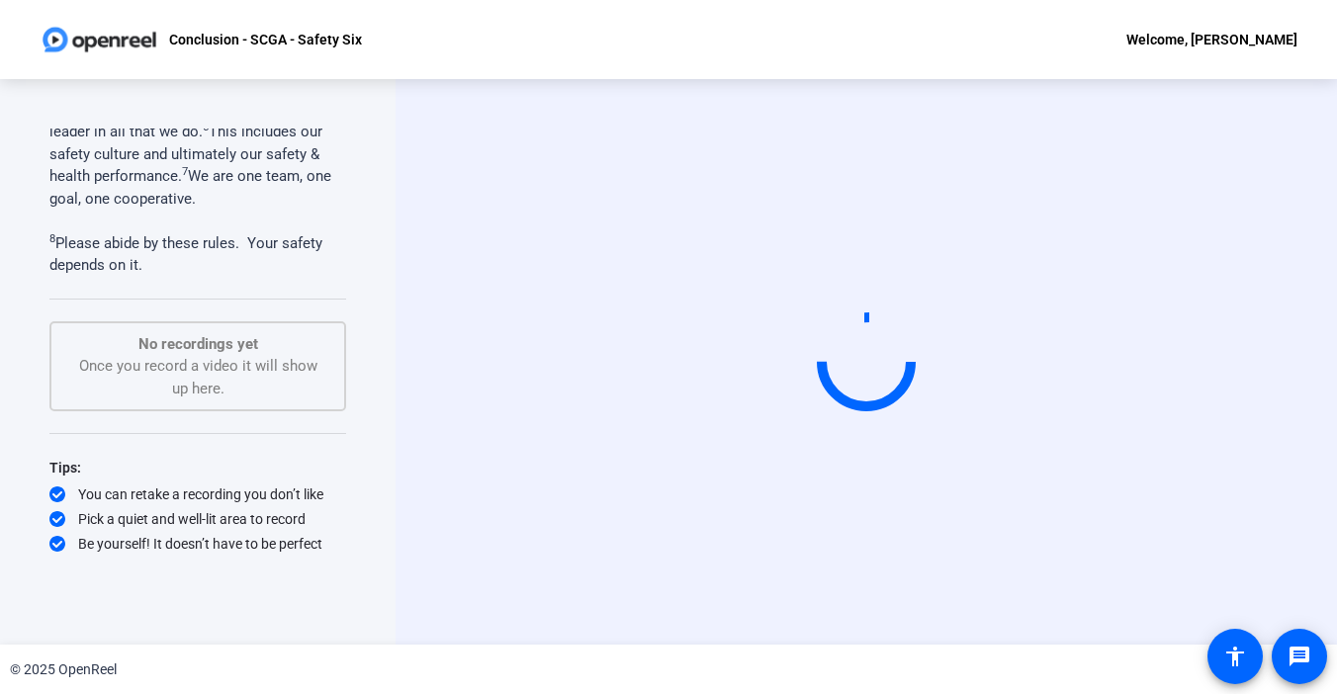
scroll to position [0, 0]
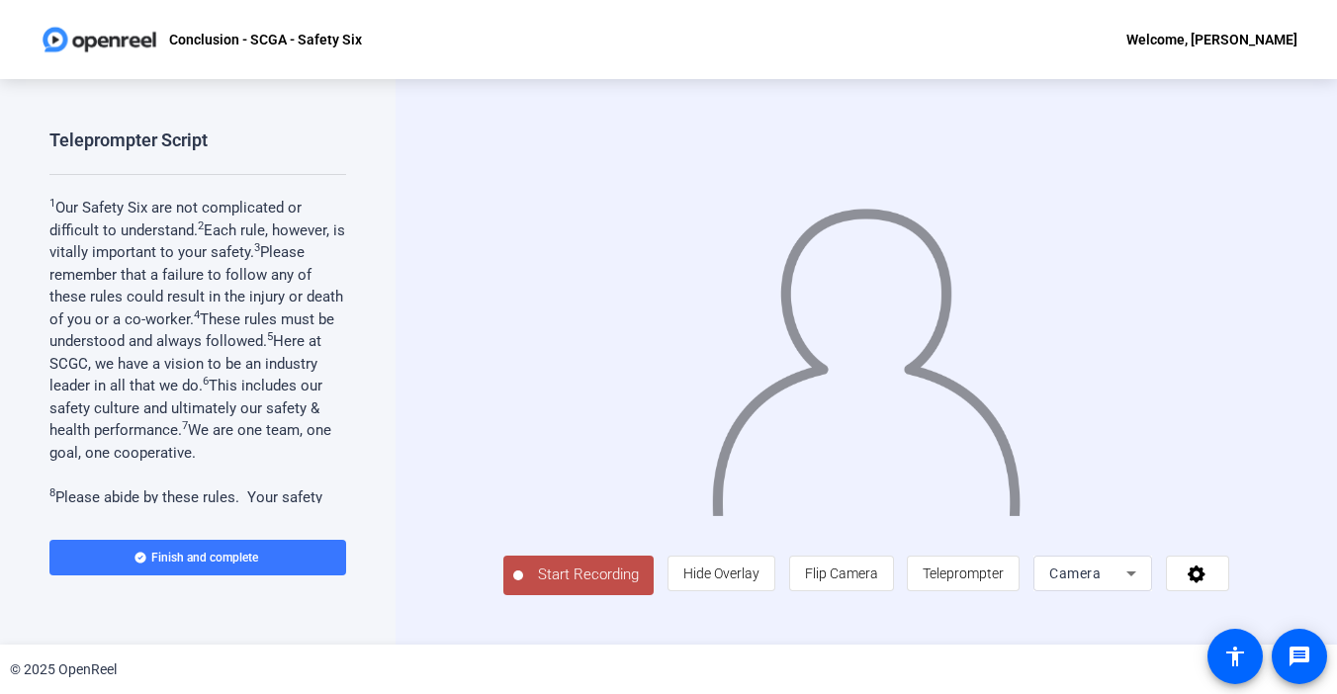
click at [523, 586] on span "Start Recording" at bounding box center [588, 575] width 131 height 23
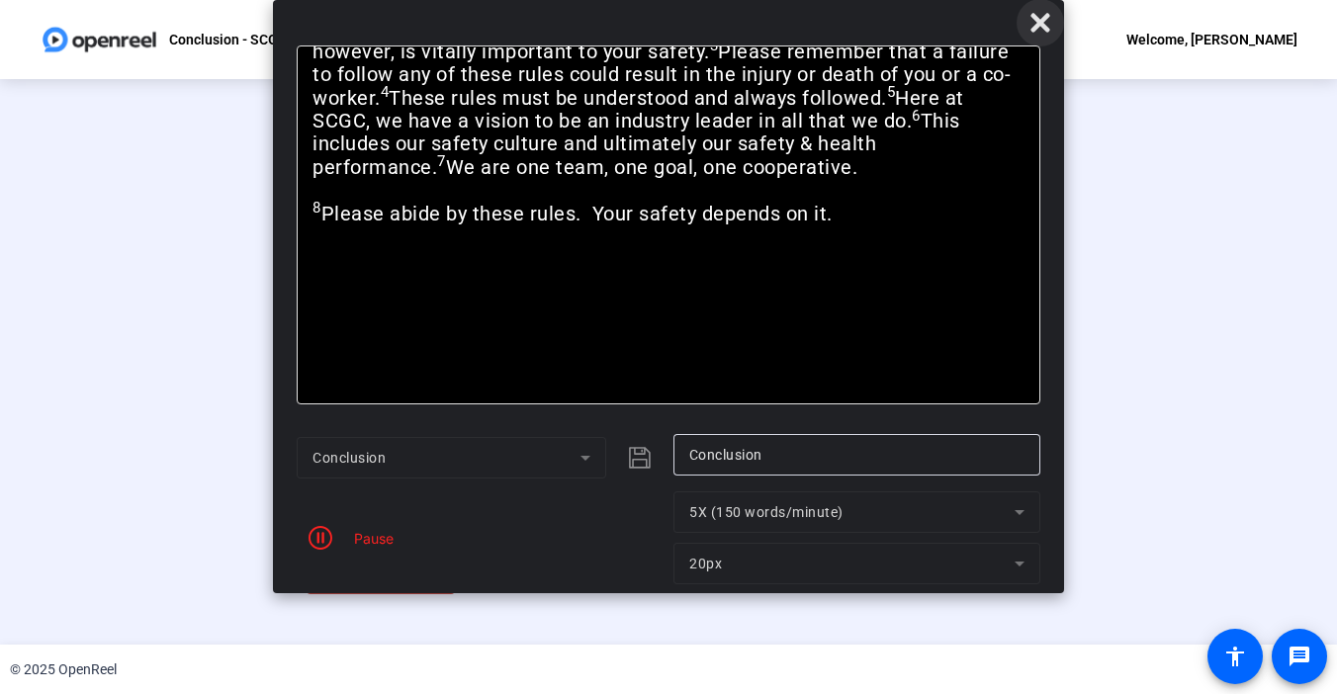
click at [1036, 32] on icon at bounding box center [1041, 23] width 24 height 24
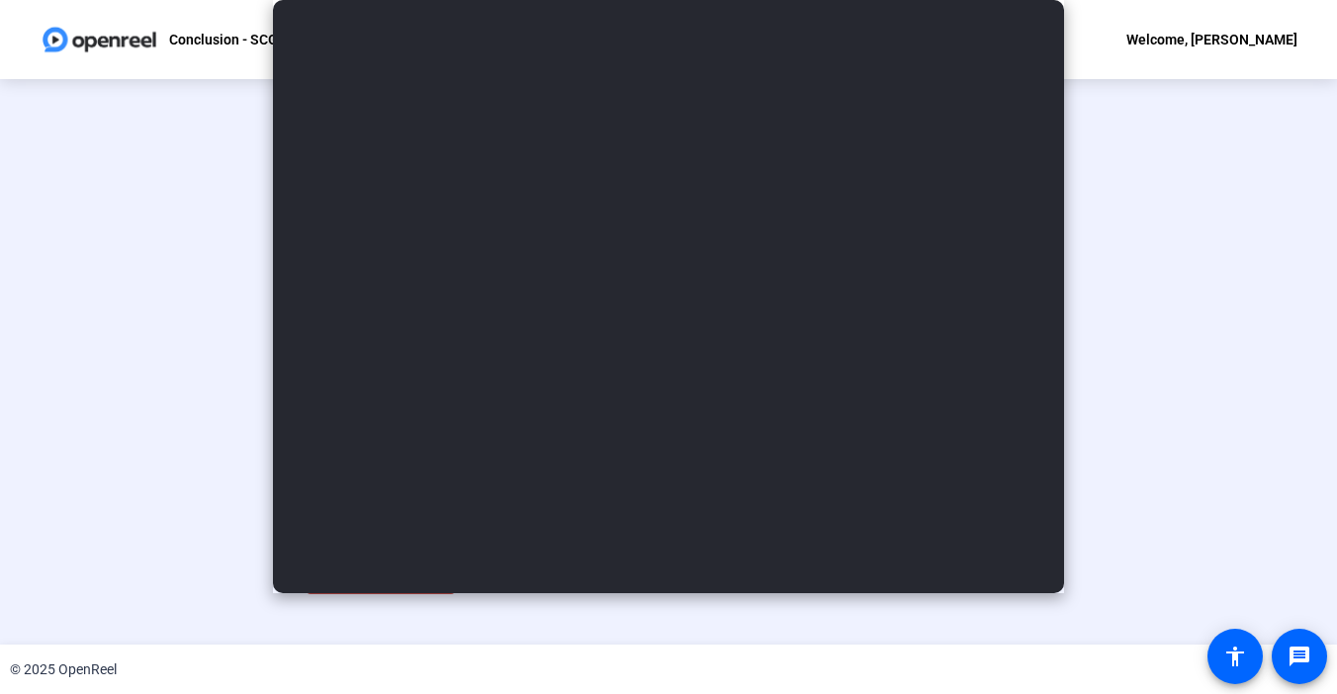
scroll to position [73, 0]
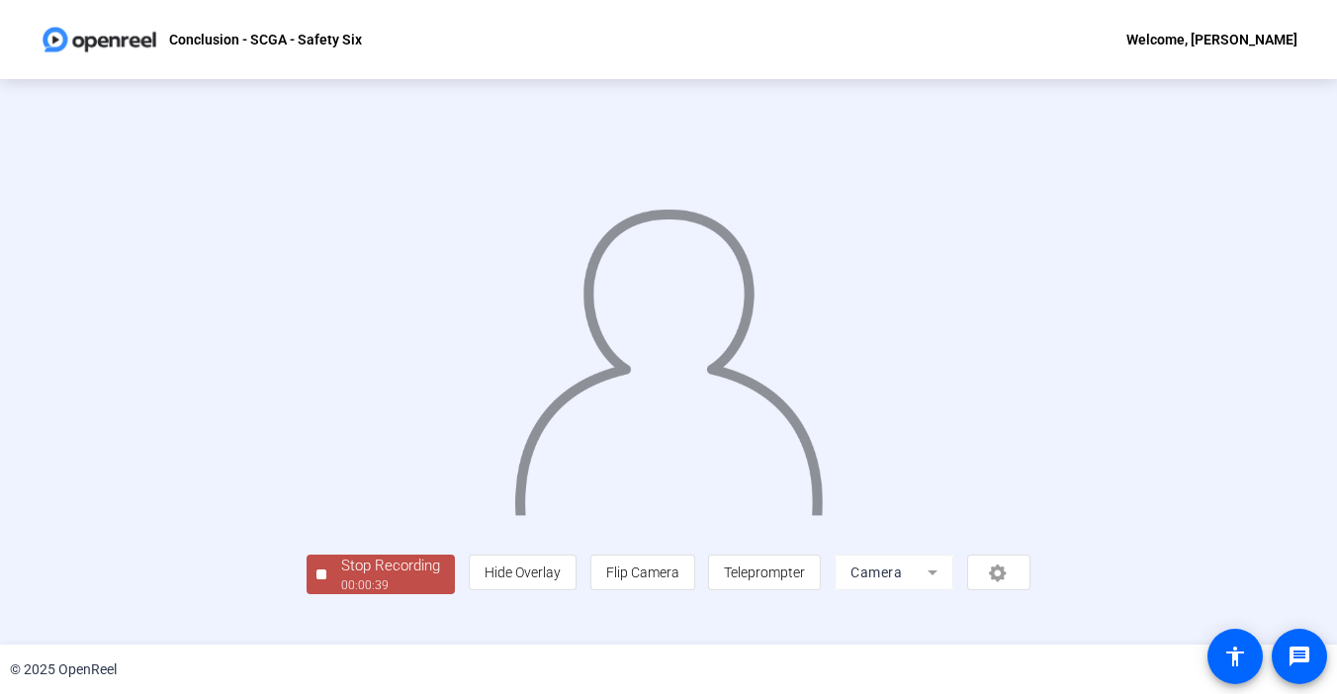
click at [341, 578] on div "Stop Recording" at bounding box center [390, 566] width 99 height 23
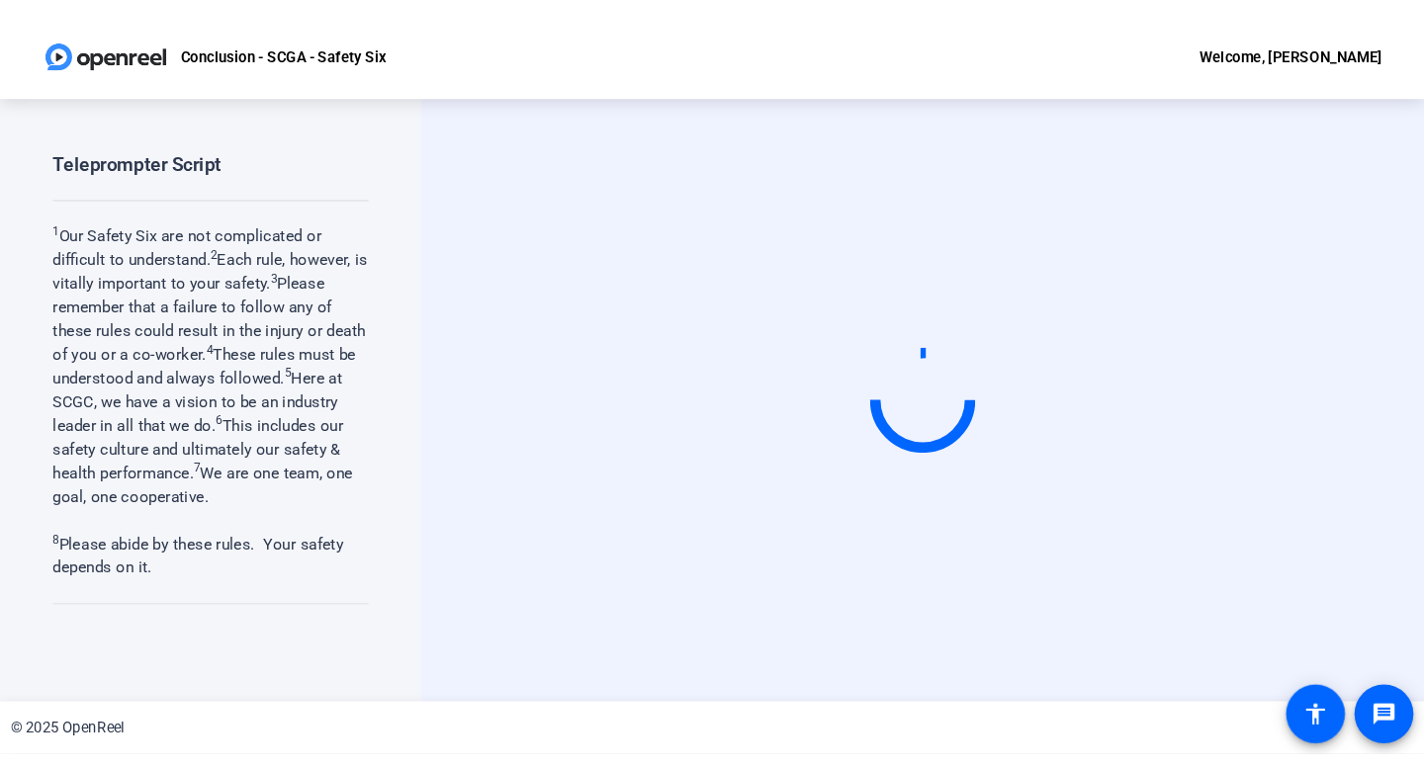
scroll to position [0, 0]
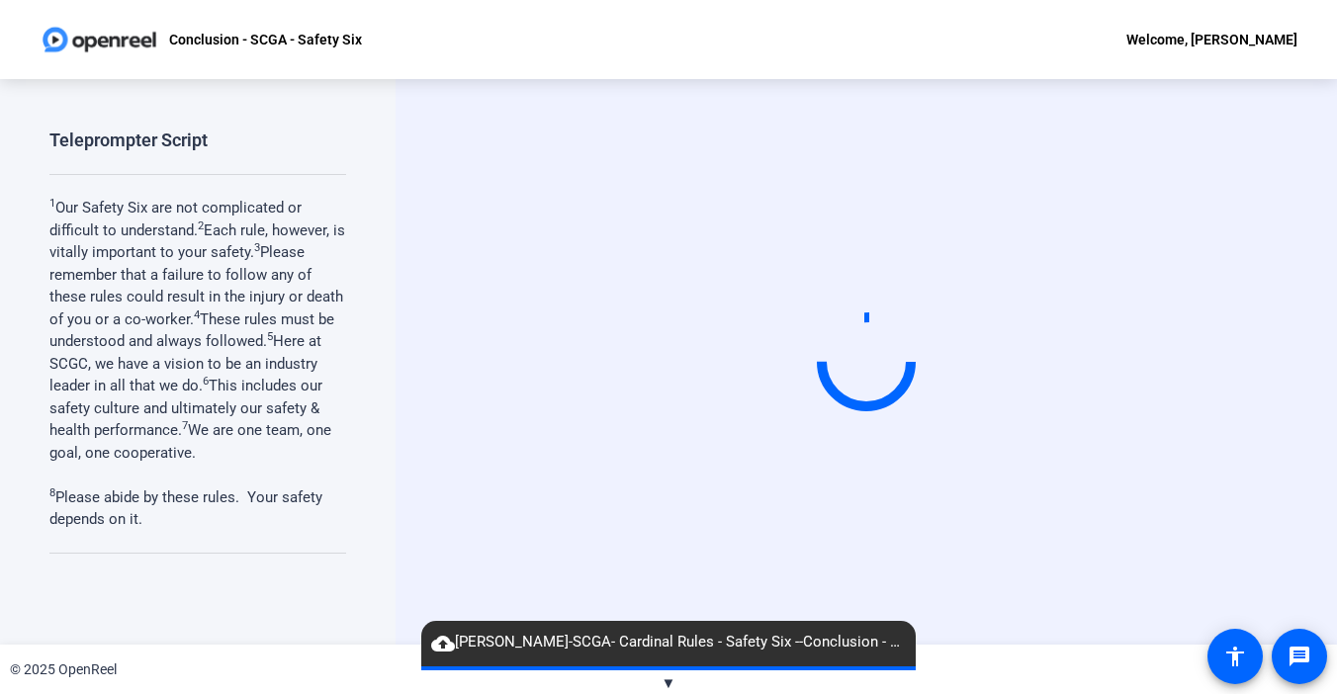
click at [538, 650] on span "cloud_upload [PERSON_NAME]-SCGA- Cardinal Rules - Safety Six --Conclusion - SCG…" at bounding box center [668, 643] width 494 height 24
click at [672, 684] on span "▼" at bounding box center [669, 683] width 15 height 18
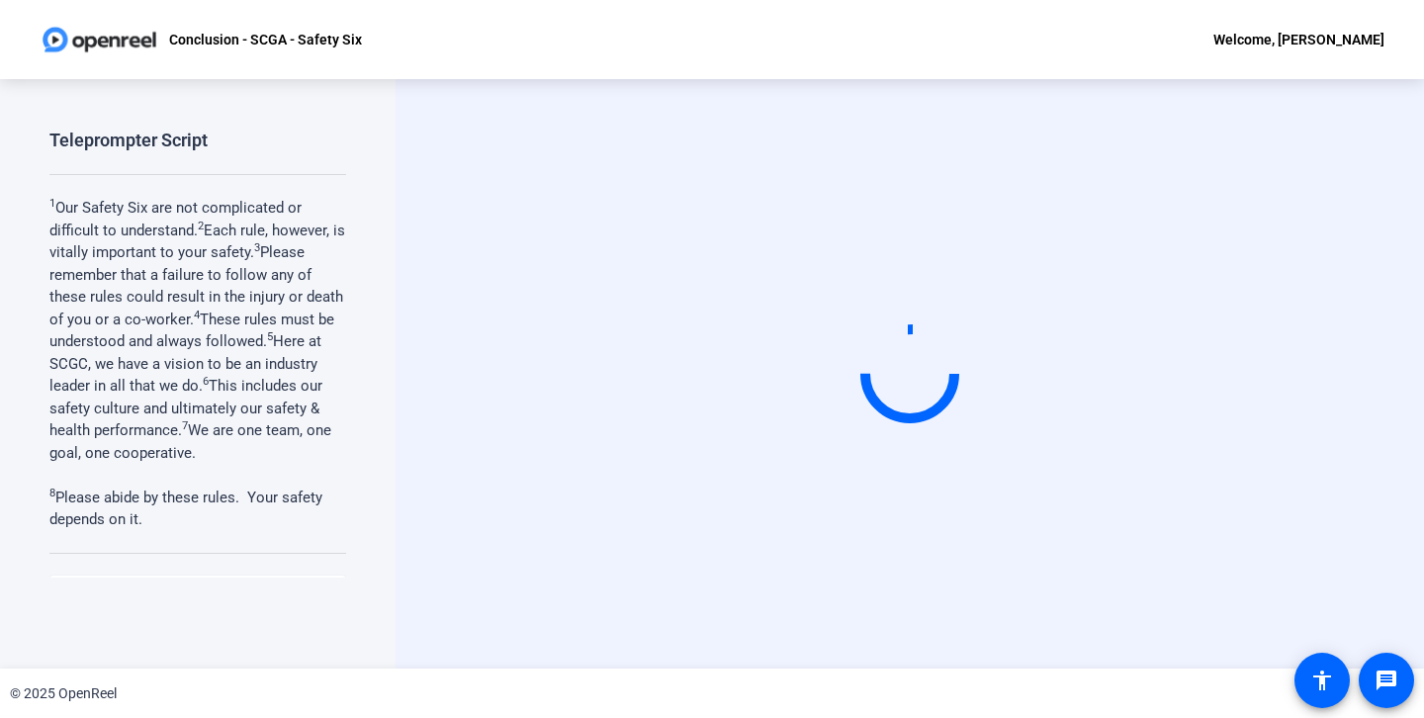
click at [833, 364] on video at bounding box center [910, 374] width 297 height 167
click at [817, 417] on video at bounding box center [910, 374] width 297 height 167
click at [350, 399] on div "Teleprompter Script 1 Our Safety Six are not complicated or difficult to unders…" at bounding box center [198, 373] width 396 height 589
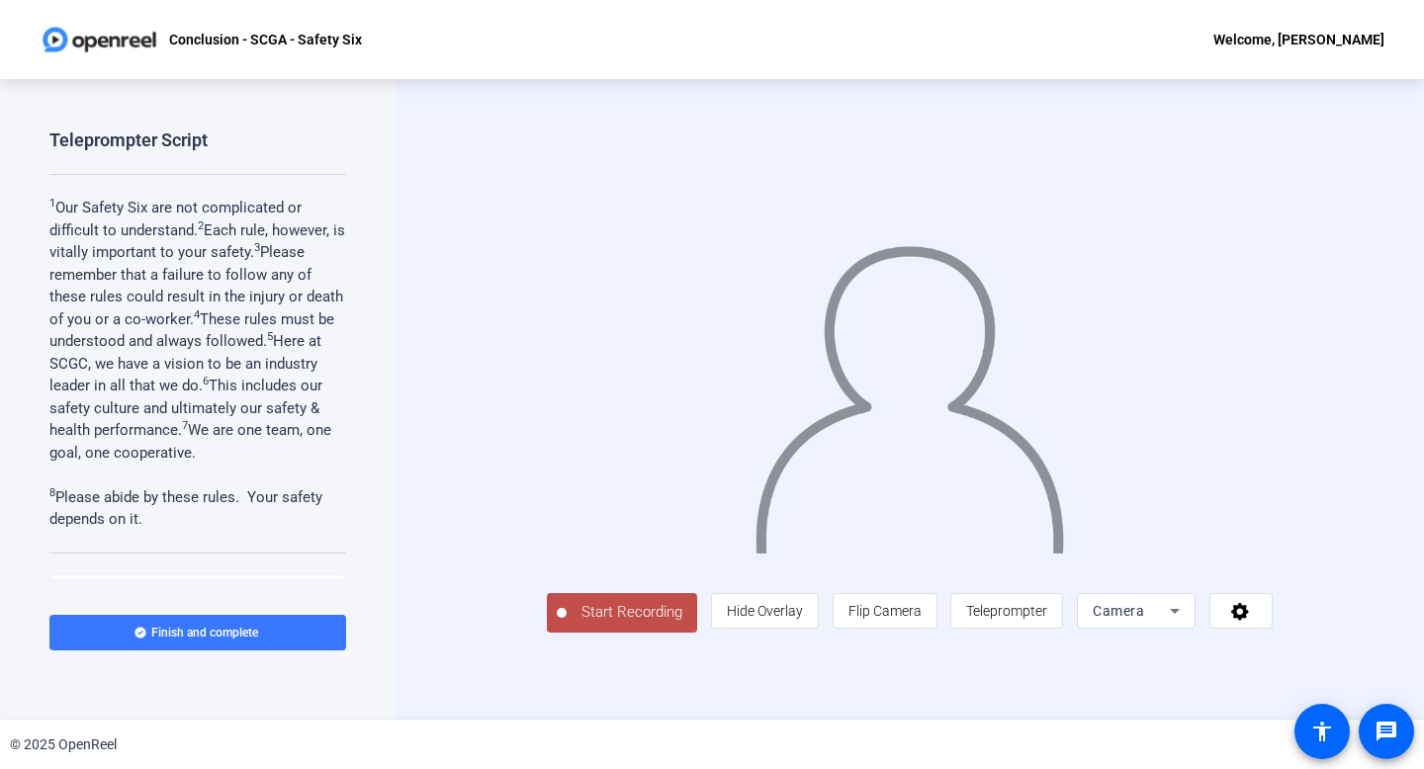
click at [567, 624] on span "Start Recording" at bounding box center [632, 612] width 131 height 23
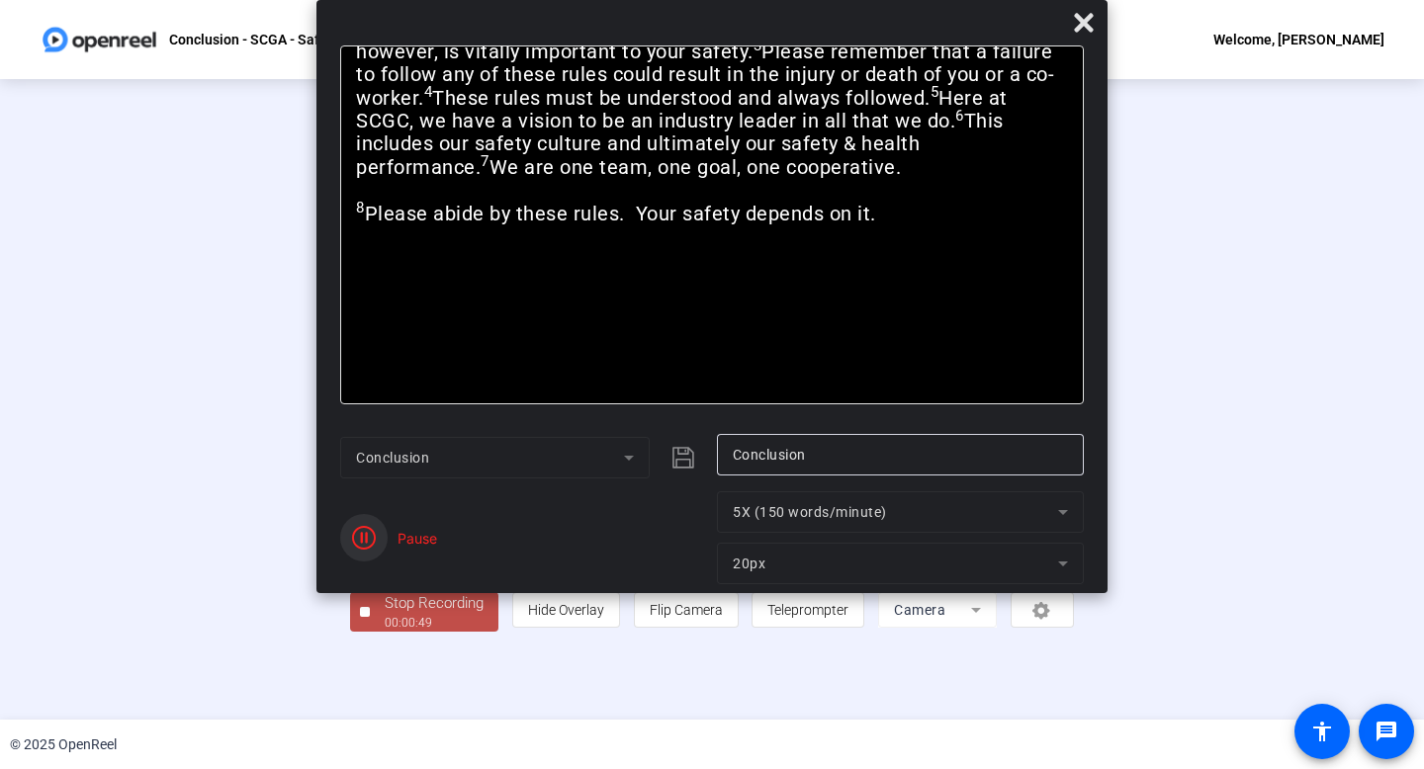
click at [360, 545] on icon "button" at bounding box center [364, 538] width 24 height 24
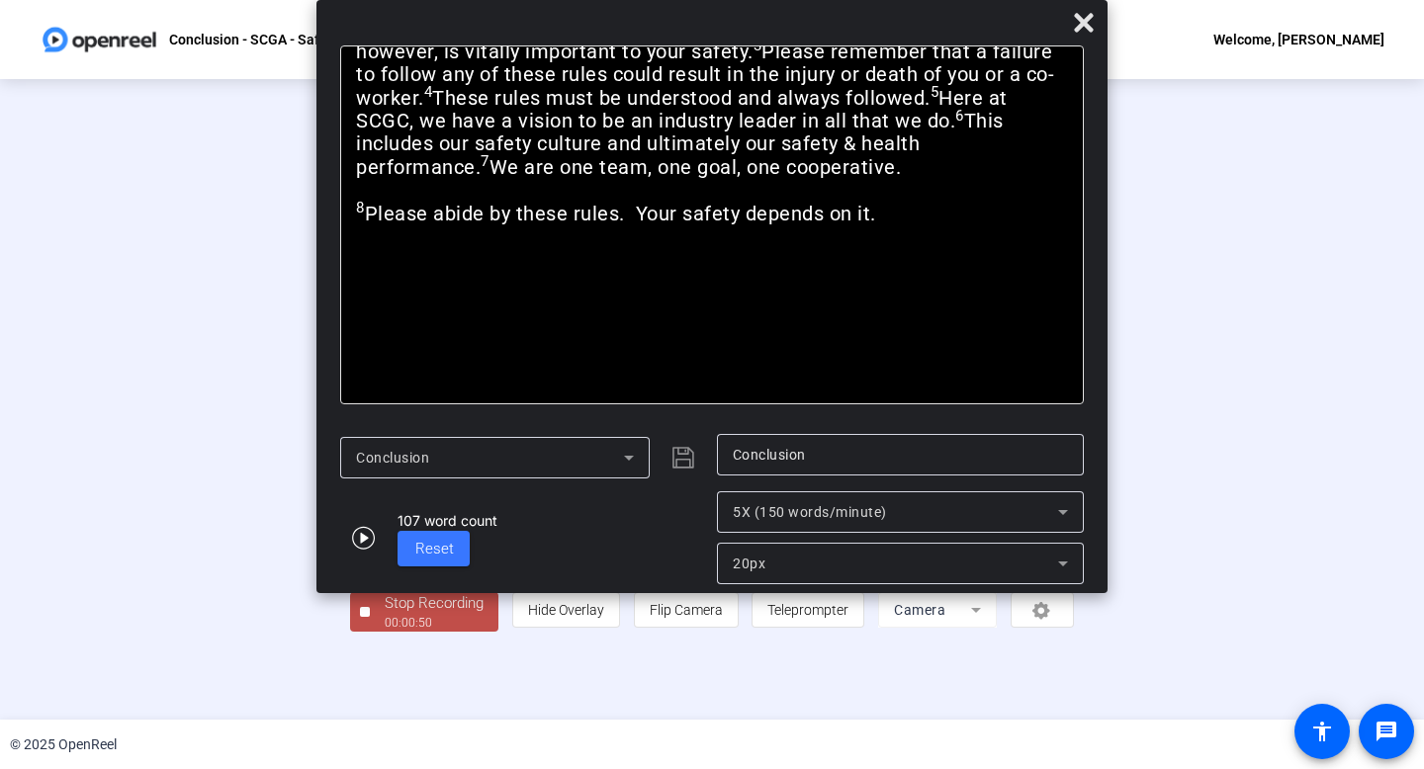
click at [385, 615] on div "Stop Recording" at bounding box center [434, 603] width 99 height 23
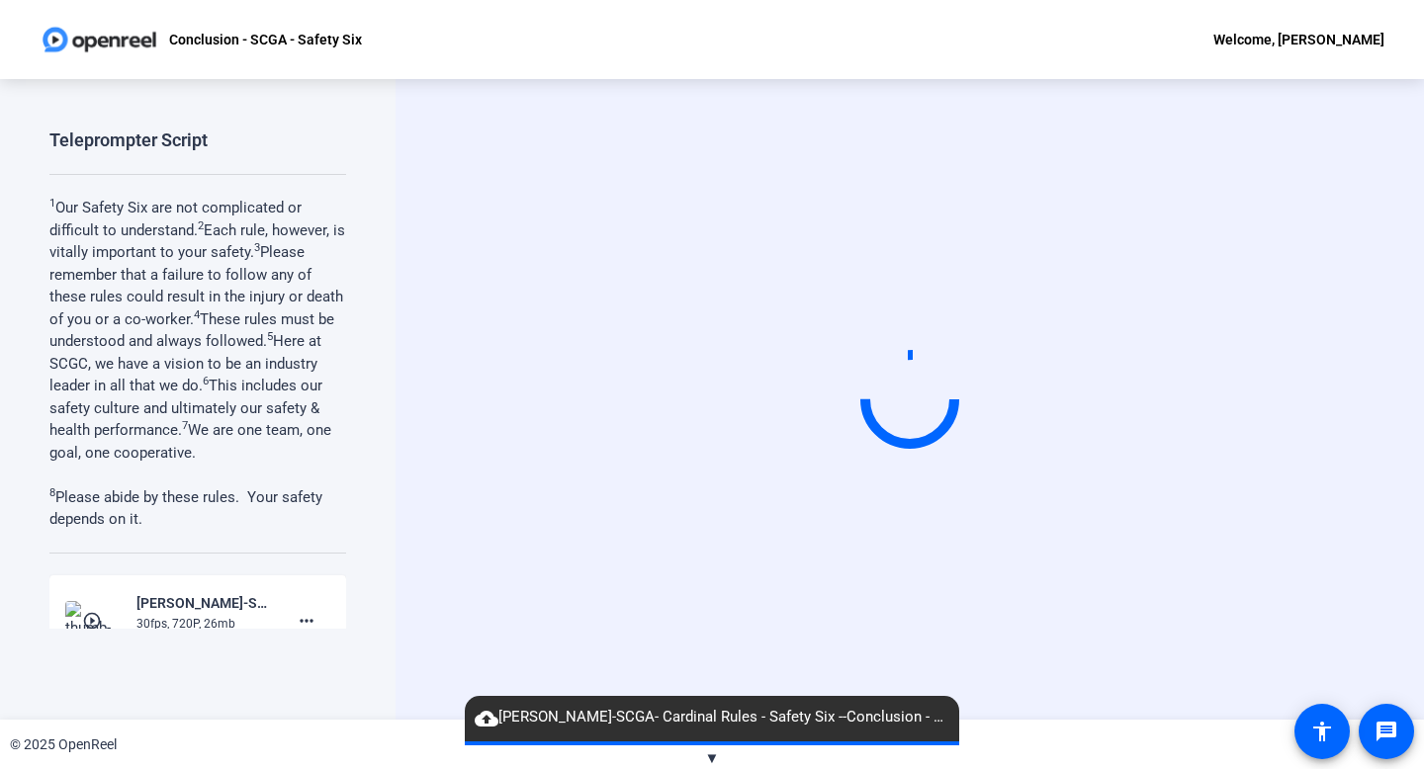
scroll to position [290, 0]
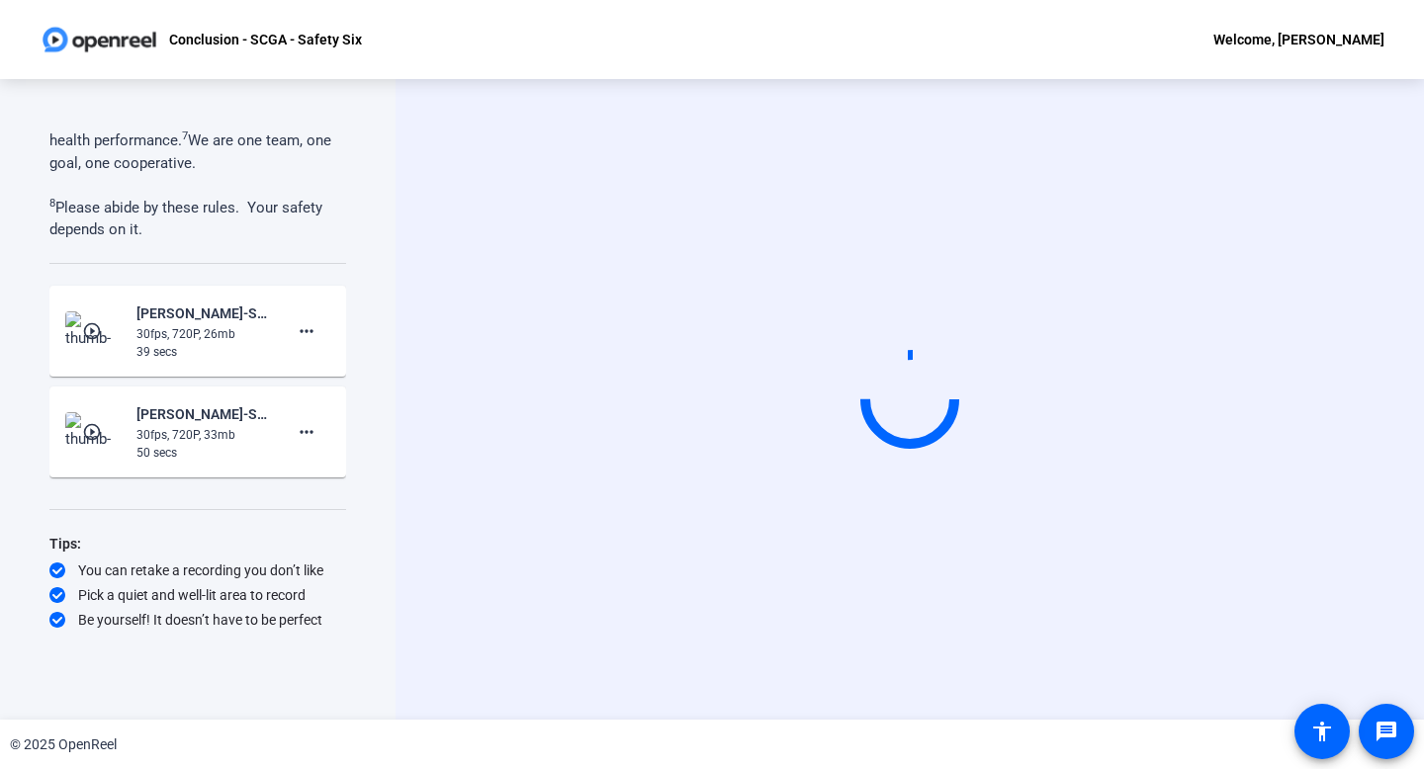
click at [176, 334] on div "30fps, 720P, 26mb" at bounding box center [202, 334] width 133 height 18
click at [125, 328] on div "play_circle_outline Matthew Hoffman-SCGA- Cardinal Rules - Safety Six --Conclus…" at bounding box center [197, 331] width 265 height 59
click at [310, 338] on mat-icon "more_horiz" at bounding box center [307, 331] width 24 height 24
click at [373, 332] on div at bounding box center [712, 384] width 1424 height 769
click at [297, 431] on mat-icon "more_horiz" at bounding box center [307, 432] width 24 height 24
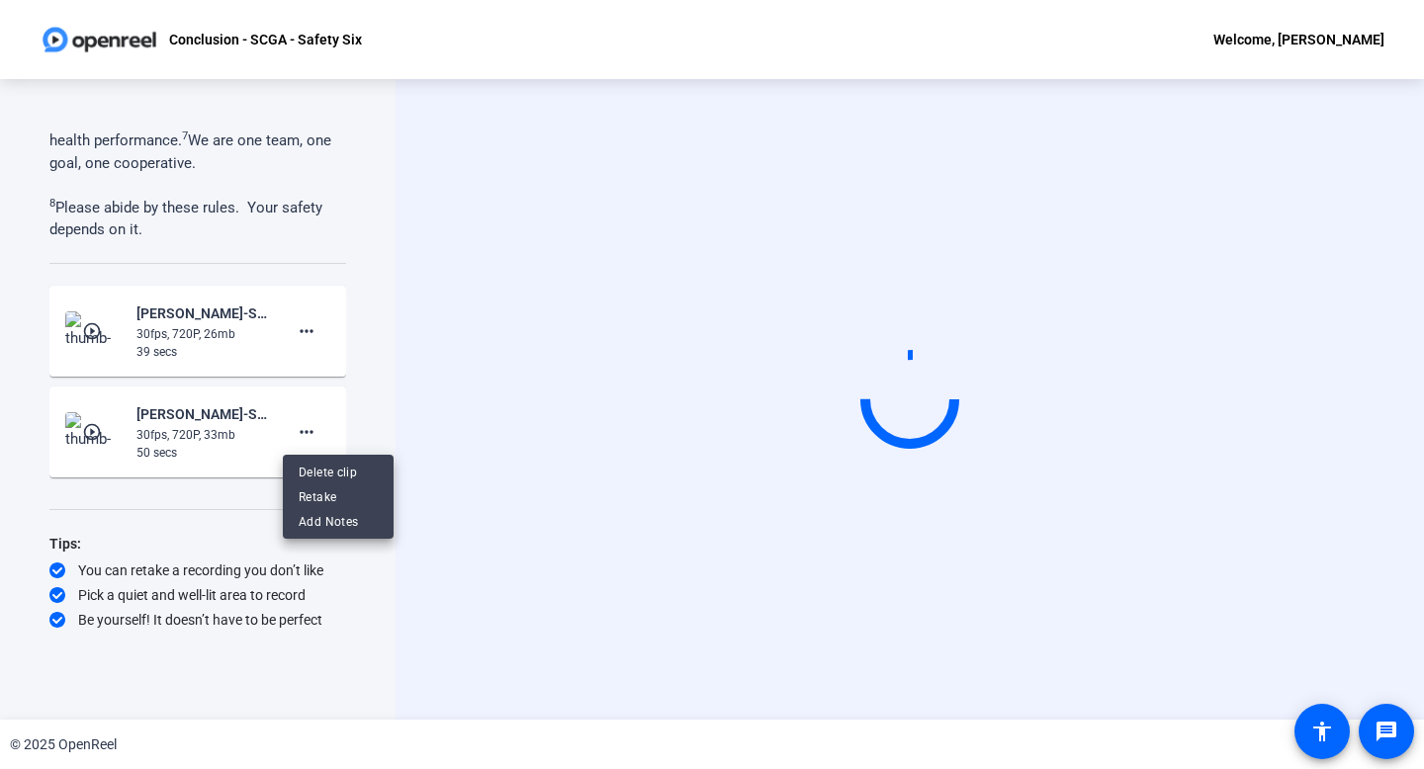
click at [385, 389] on div at bounding box center [712, 384] width 1424 height 769
click at [136, 343] on div "39 secs" at bounding box center [202, 352] width 133 height 18
click at [104, 332] on mat-icon "play_circle_outline" at bounding box center [94, 331] width 24 height 20
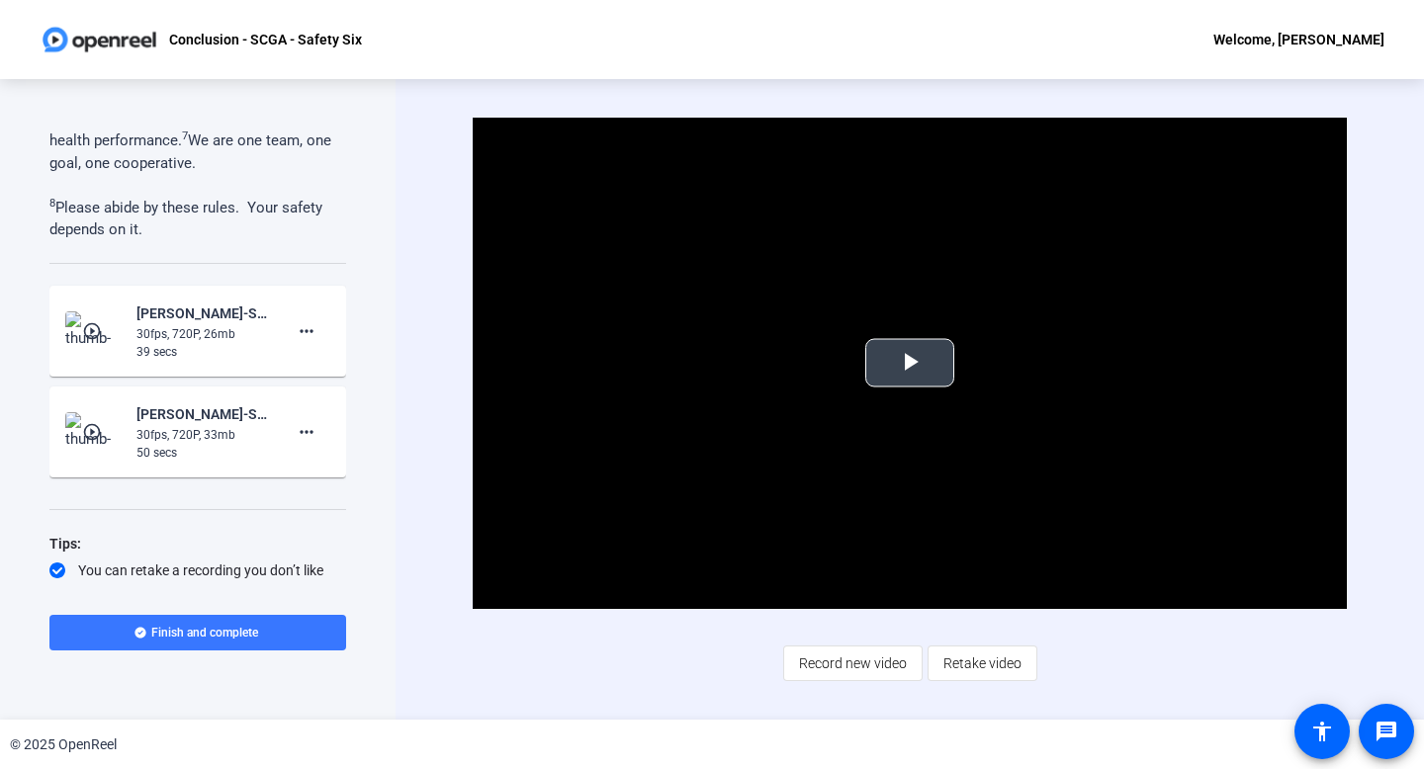
click at [910, 363] on span "Video Player" at bounding box center [910, 363] width 0 height 0
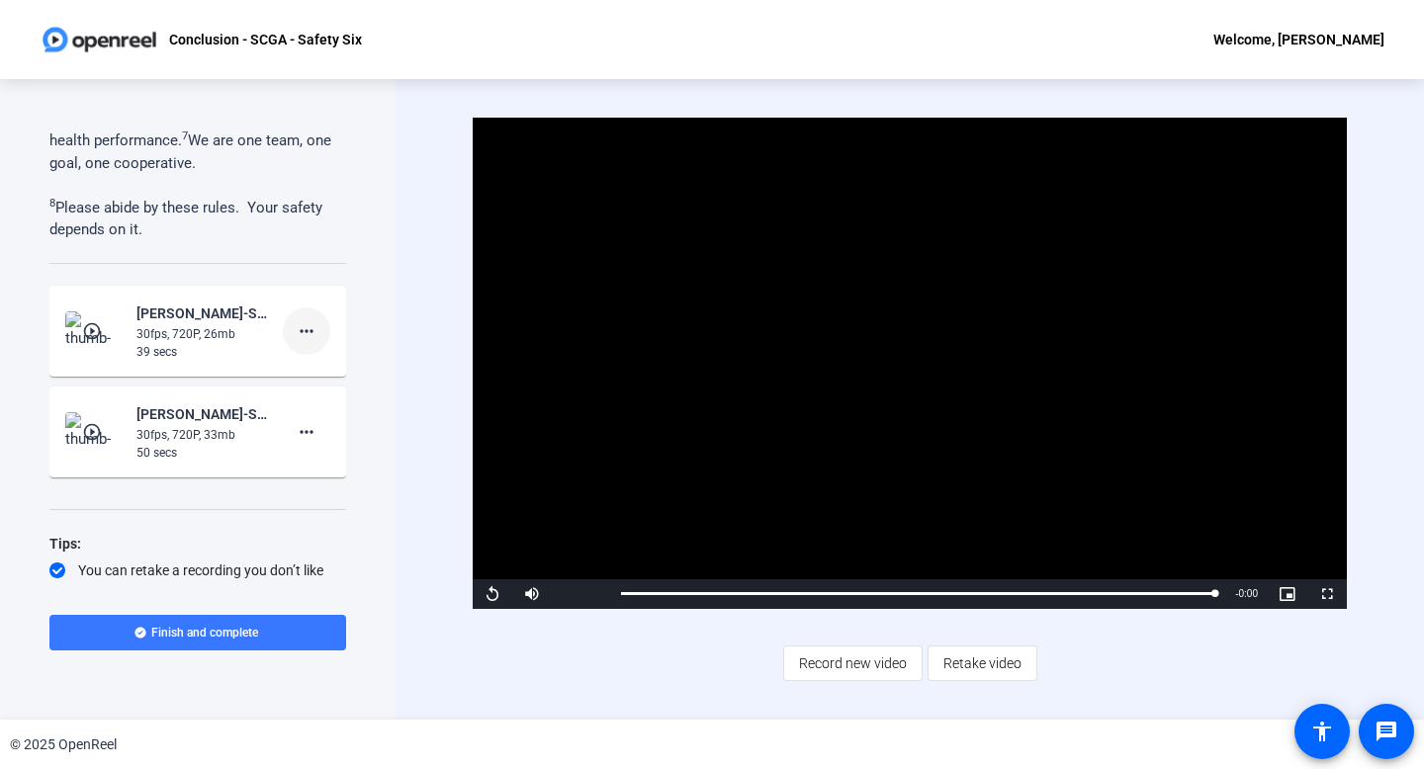
click at [309, 327] on mat-icon "more_horiz" at bounding box center [307, 331] width 24 height 24
click at [313, 365] on span "Delete clip" at bounding box center [338, 372] width 79 height 24
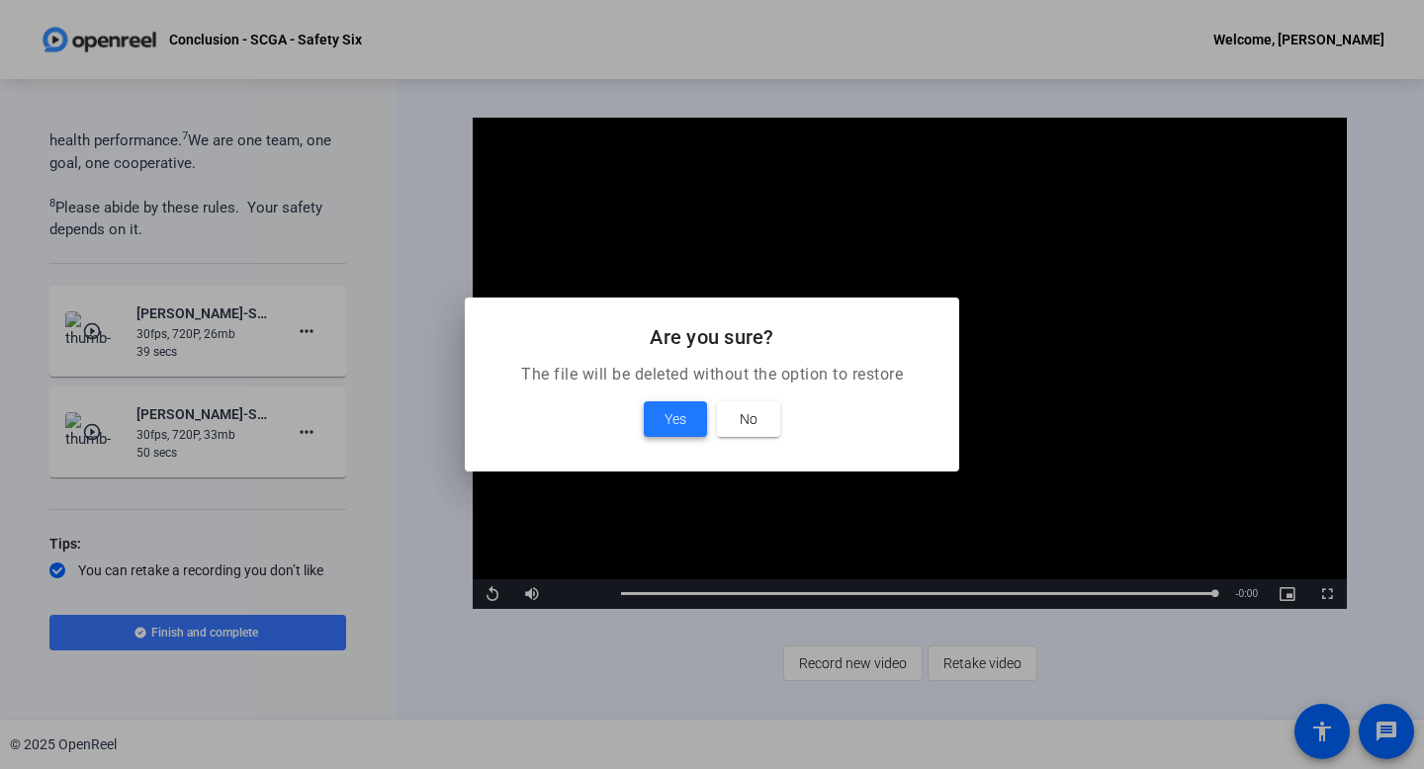
click at [676, 425] on span "Yes" at bounding box center [676, 419] width 22 height 24
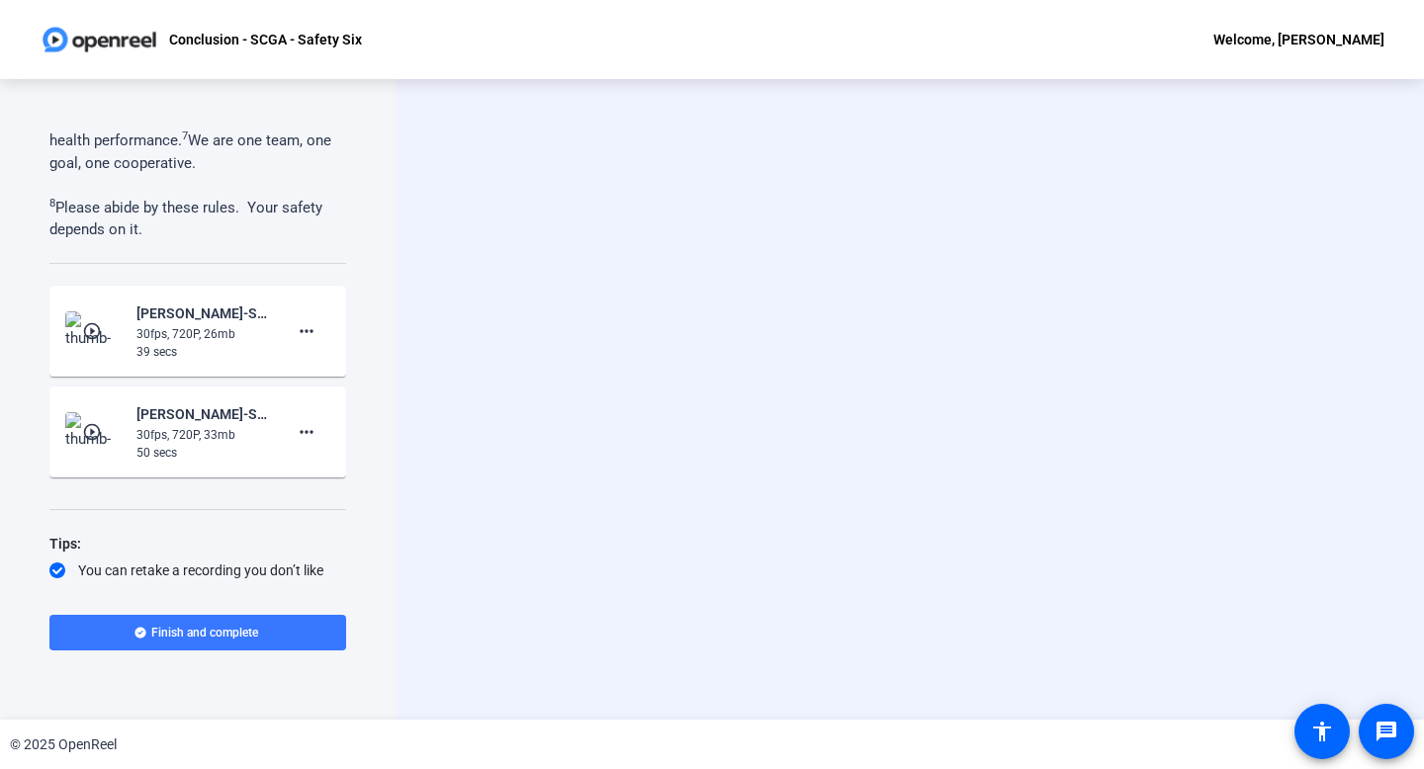
scroll to position [239, 0]
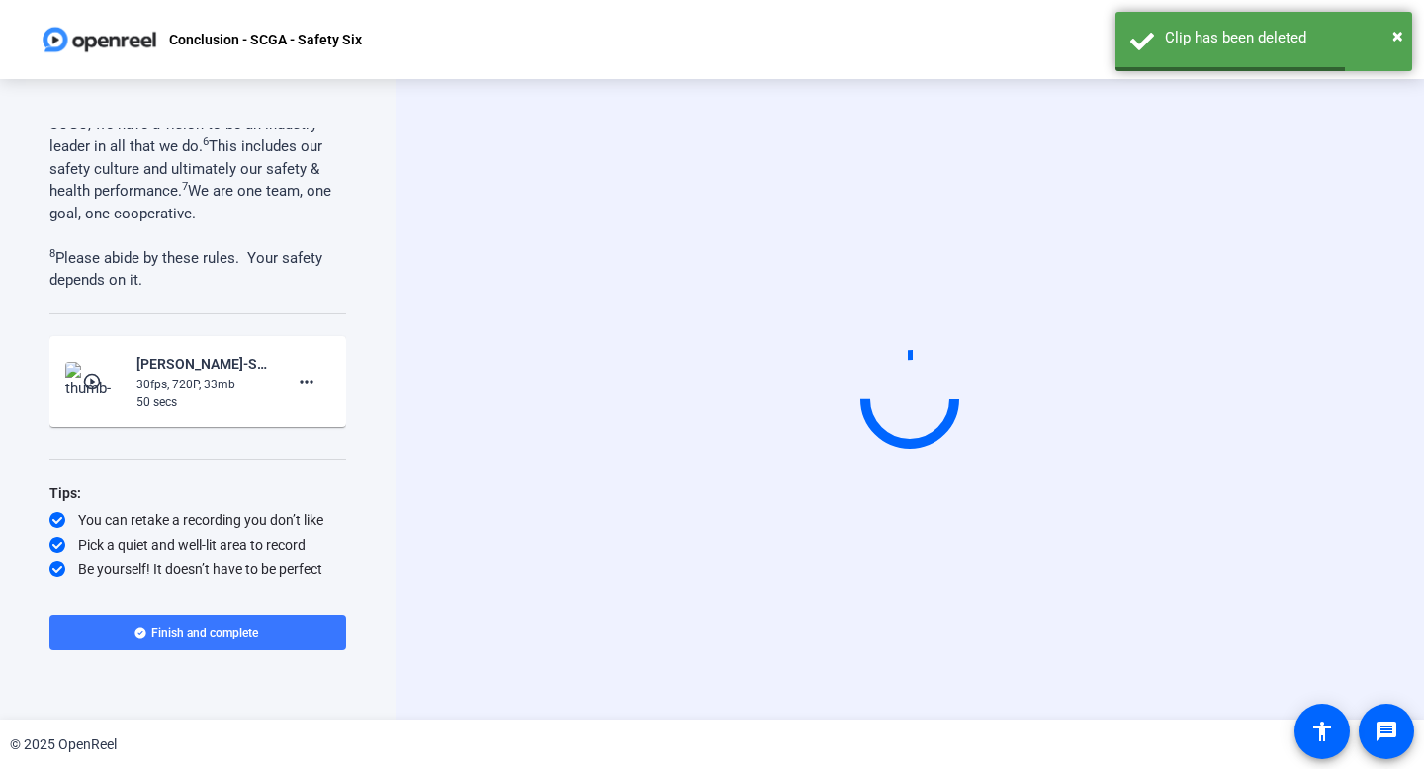
click at [266, 383] on div "30fps, 720P, 33mb" at bounding box center [202, 385] width 133 height 18
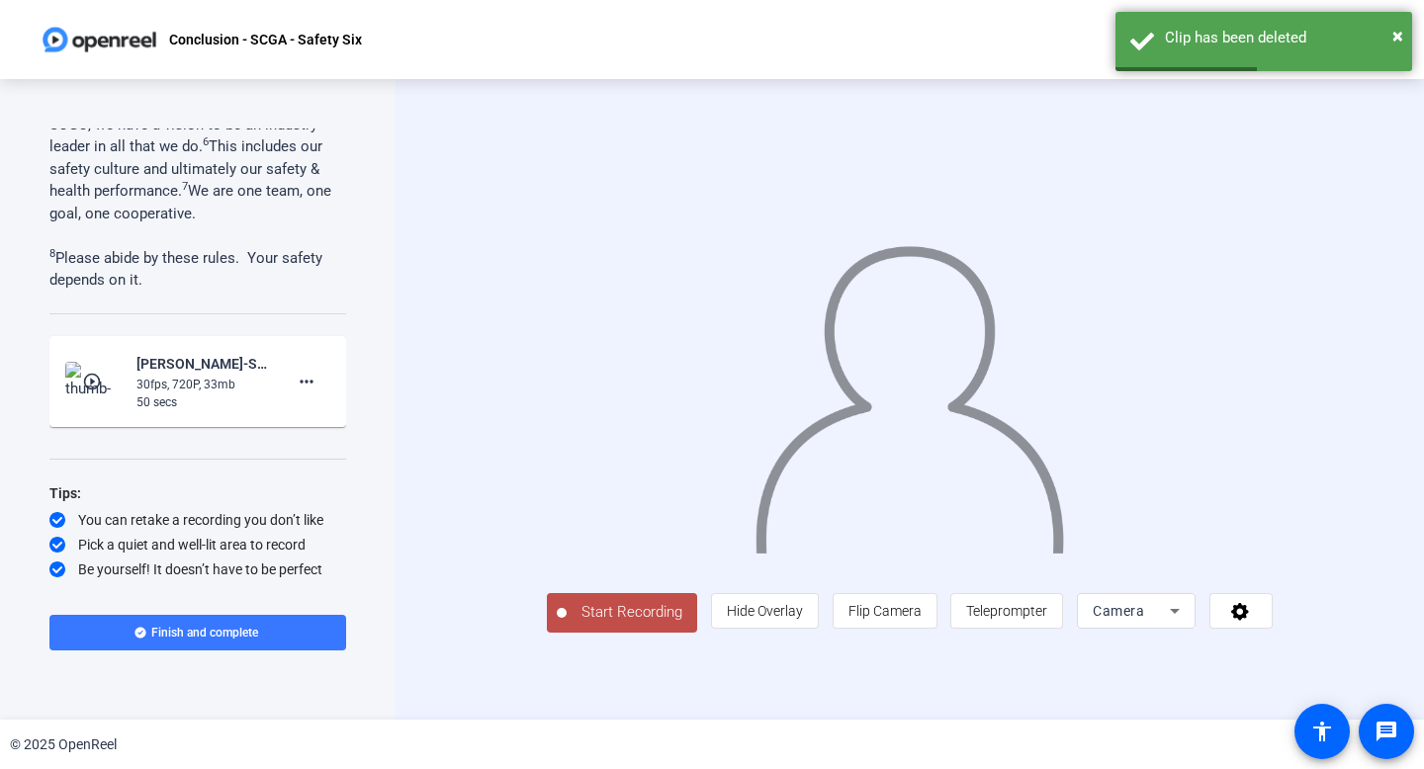
click at [237, 377] on div "30fps, 720P, 33mb" at bounding box center [202, 385] width 133 height 18
click at [310, 383] on mat-icon "more_horiz" at bounding box center [307, 382] width 24 height 24
click at [90, 381] on div at bounding box center [712, 384] width 1424 height 769
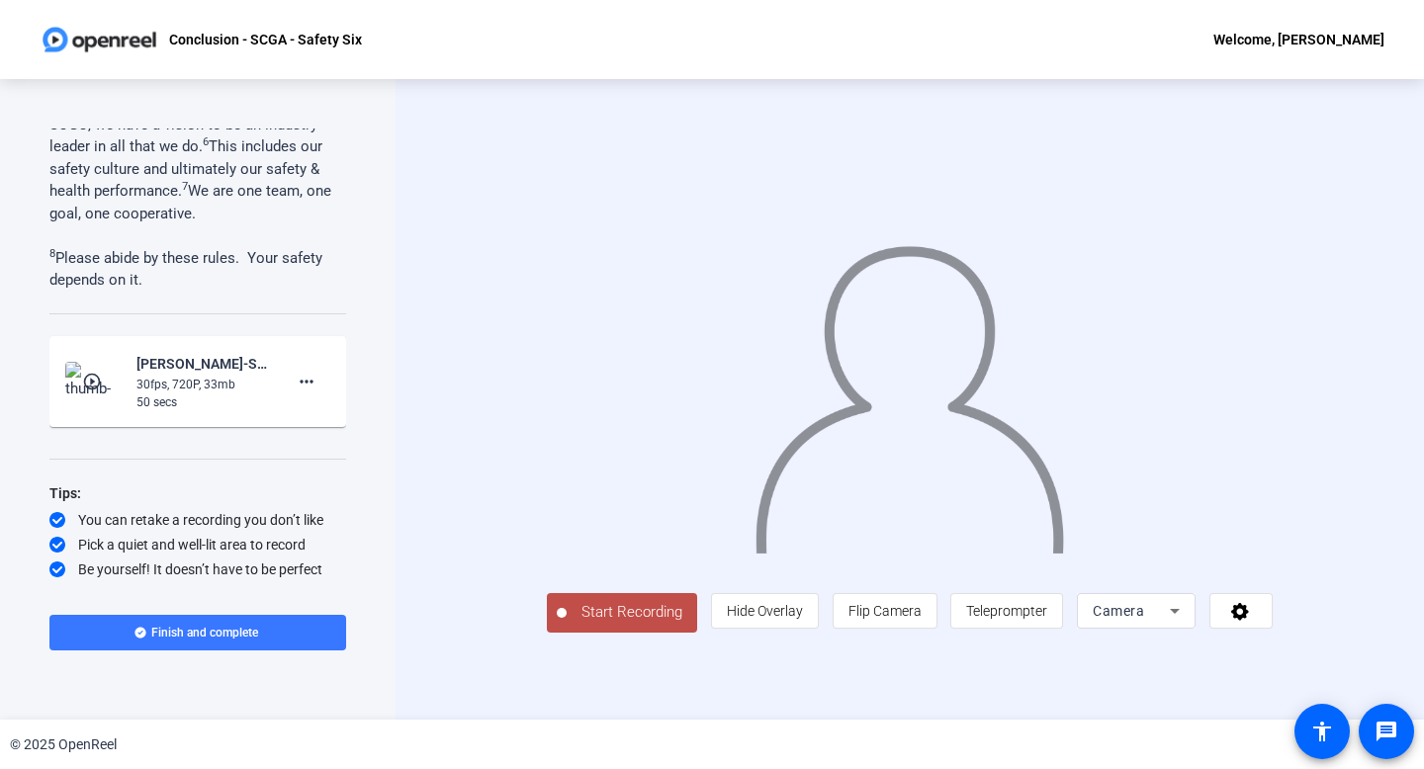
click at [90, 384] on mat-icon "play_circle_outline" at bounding box center [94, 382] width 24 height 20
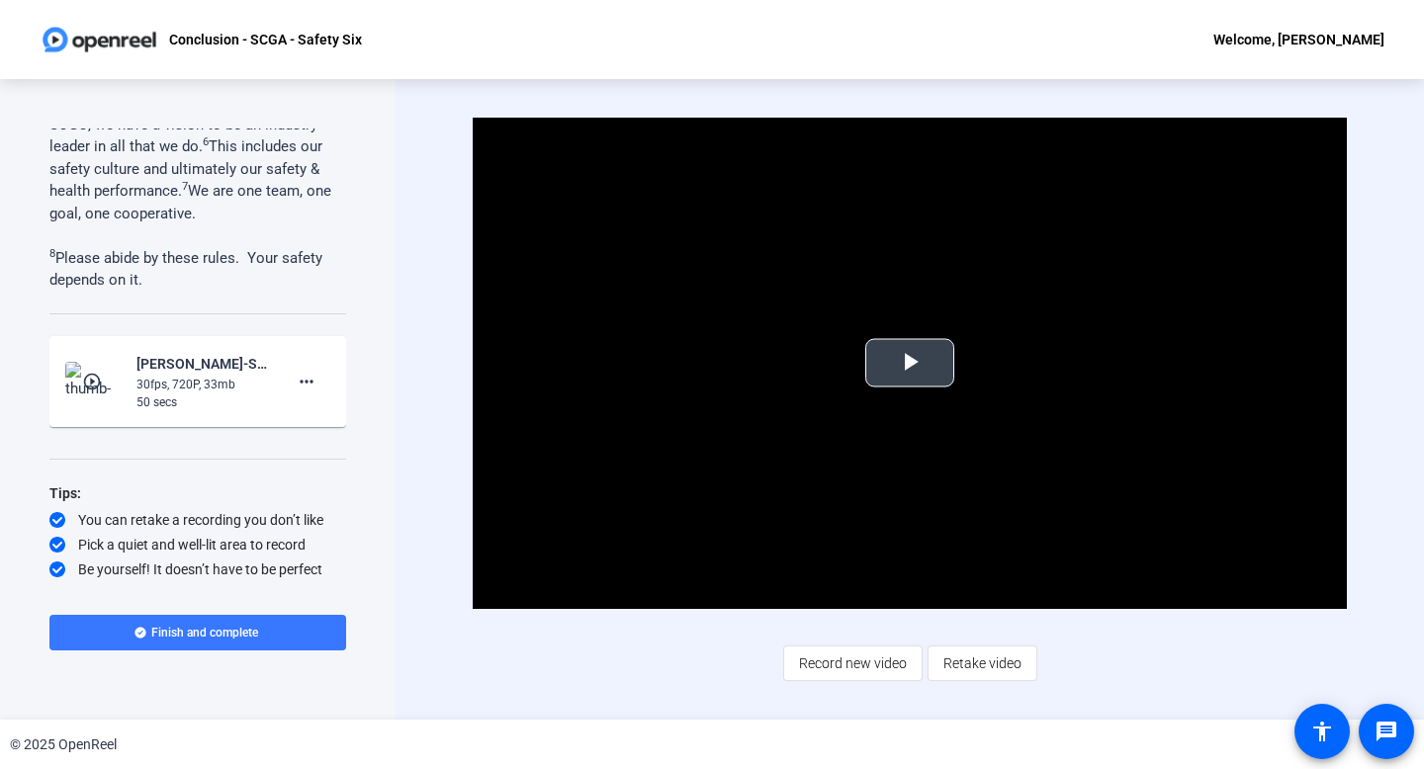
click at [910, 363] on span "Video Player" at bounding box center [910, 363] width 0 height 0
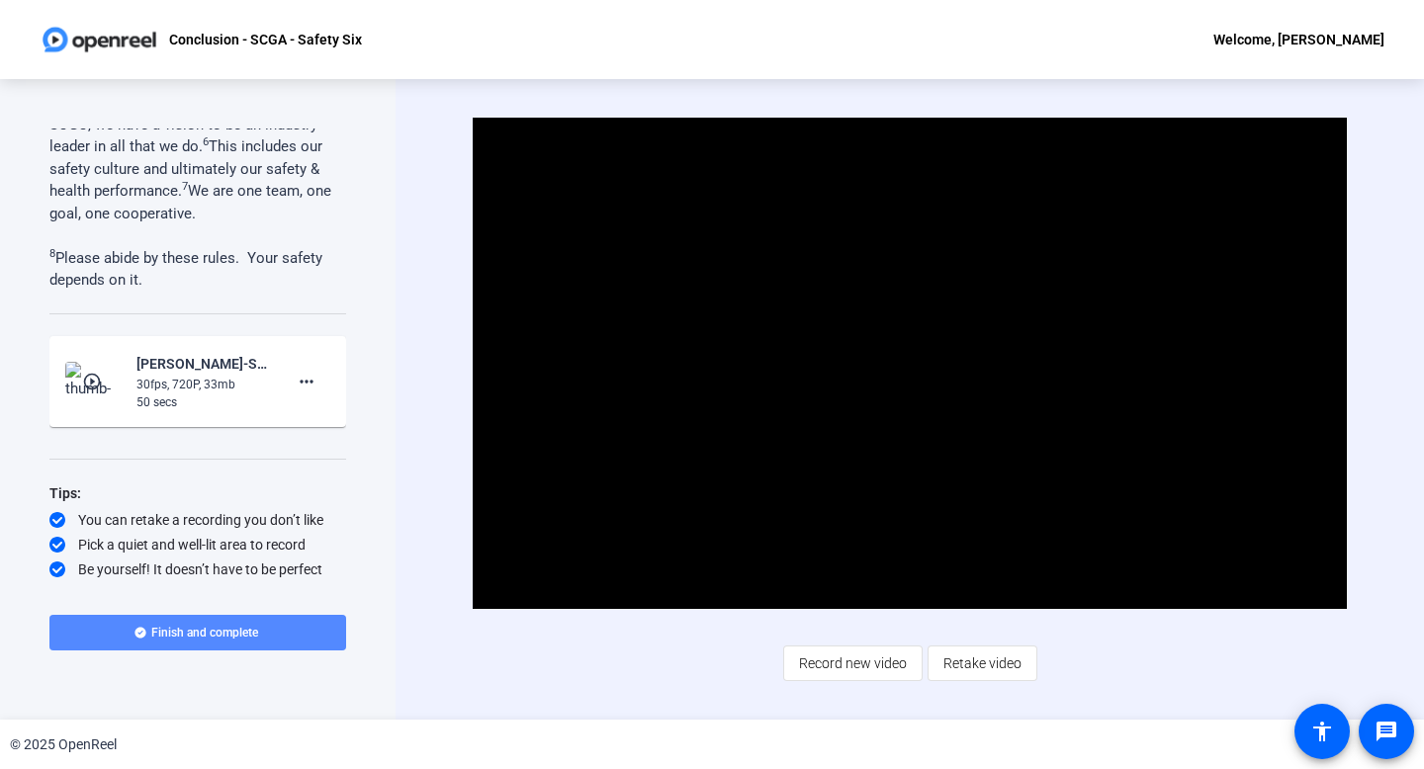
click at [178, 627] on span "Finish and complete" at bounding box center [204, 633] width 107 height 16
